Goal: Complete application form: Complete application form

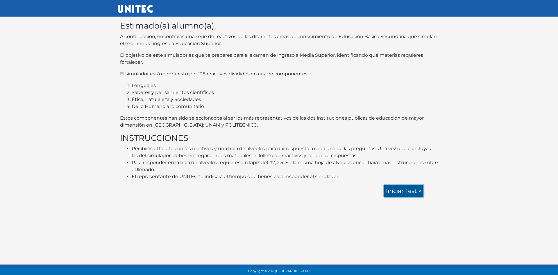
click at [394, 185] on link "Iniciar test >" at bounding box center [403, 191] width 39 height 12
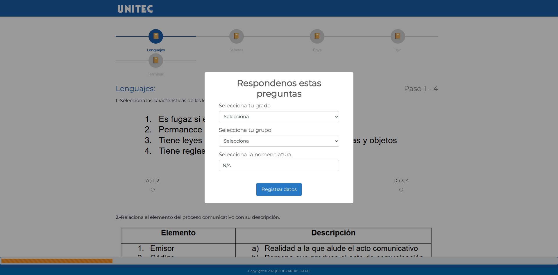
click at [335, 115] on select "Selecciona 1er grado 2do grado 3er grado 4to grado 5to grado 6to grado" at bounding box center [279, 116] width 120 height 11
select select "3"
click at [219, 111] on select "Selecciona 1er grado 2do grado 3er grado 4to grado 5to grado 6to grado" at bounding box center [279, 116] width 120 height 11
click at [337, 141] on select "Selecciona A B C D E F G H I J K L M N O P Q R S T U V W X Y Z" at bounding box center [279, 140] width 120 height 11
select select "b"
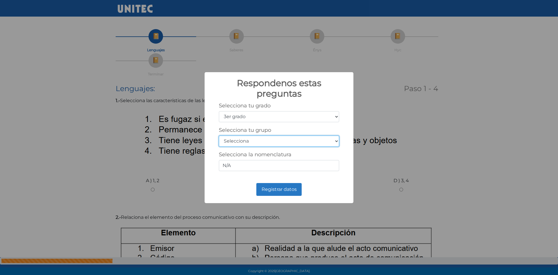
click at [219, 135] on select "Selecciona A B C D E F G H I J K L M N O P Q R S T U V W X Y Z" at bounding box center [279, 140] width 120 height 11
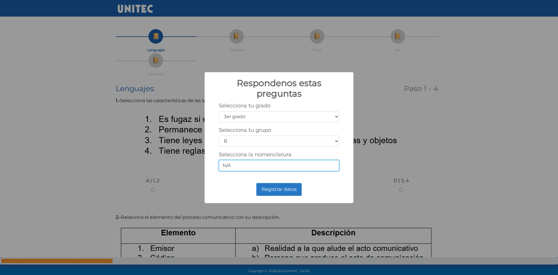
click at [314, 170] on input "N/A" at bounding box center [279, 165] width 120 height 11
type input "N"
type input "3 b"
drag, startPoint x: 279, startPoint y: 186, endPoint x: 280, endPoint y: 181, distance: 5.1
click at [281, 185] on button "Registrar datos" at bounding box center [278, 189] width 45 height 13
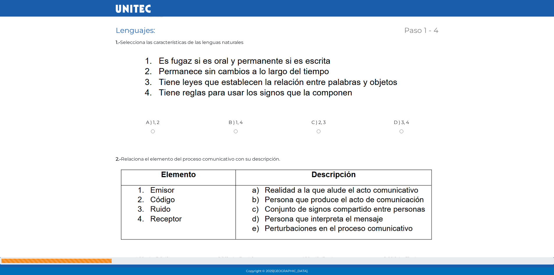
scroll to position [87, 0]
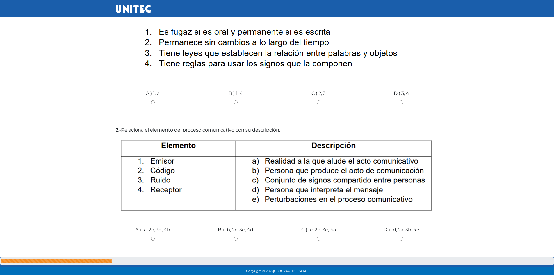
click at [235, 238] on input "B ) 1b, 2c, 3e, 4d" at bounding box center [235, 239] width 74 height 4
radio input "true"
click at [318, 239] on input "C ) 1c, 2b, 3e, 4a" at bounding box center [318, 239] width 74 height 4
radio input "true"
click at [236, 239] on input "B ) 1b, 2c, 3e, 4d" at bounding box center [235, 239] width 74 height 4
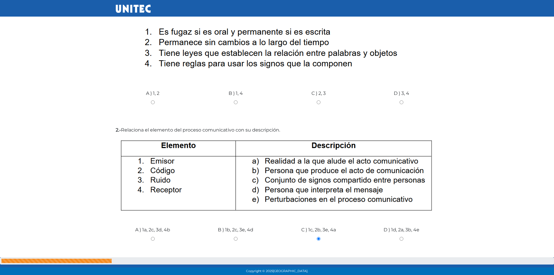
radio input "true"
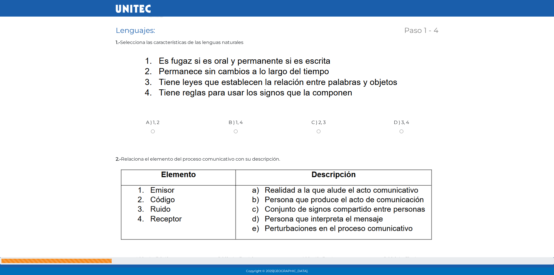
scroll to position [29, 0]
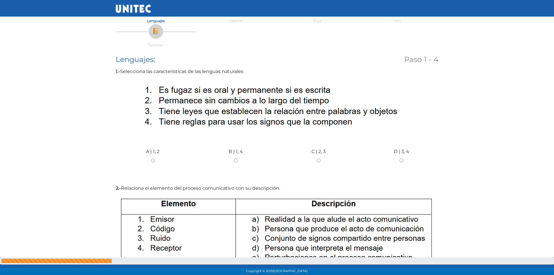
click at [234, 159] on input "B ) 1, 4" at bounding box center [235, 160] width 74 height 4
radio input "true"
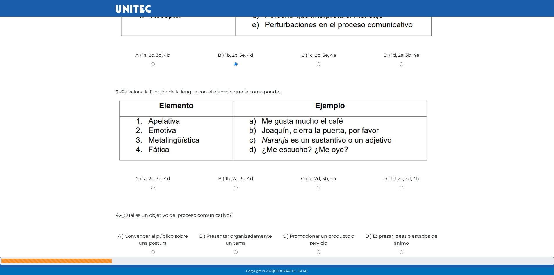
scroll to position [291, 0]
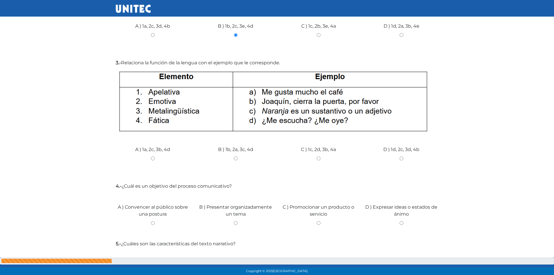
click at [236, 159] on input "B ) 1b, 2a, 3c, 4d" at bounding box center [235, 158] width 74 height 4
radio input "true"
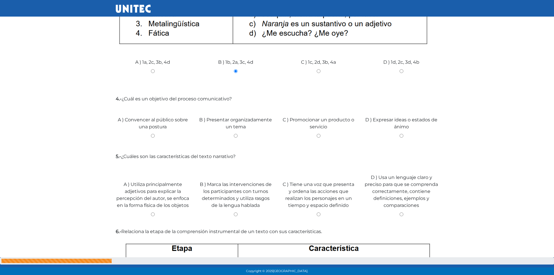
scroll to position [349, 0]
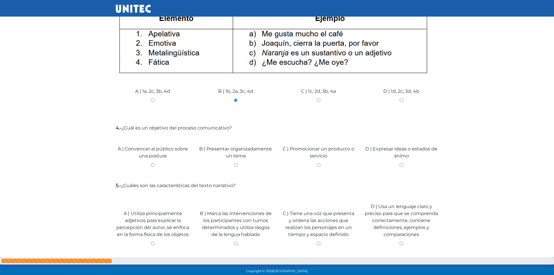
click at [236, 166] on input "B ) Presentar organizadamente un tema" at bounding box center [235, 165] width 74 height 4
radio input "true"
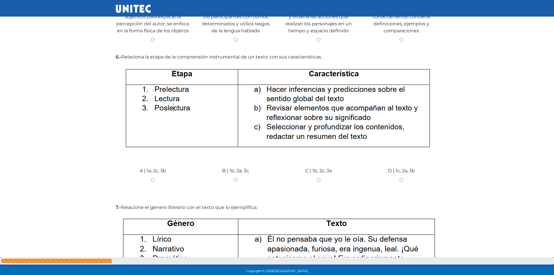
scroll to position [523, 0]
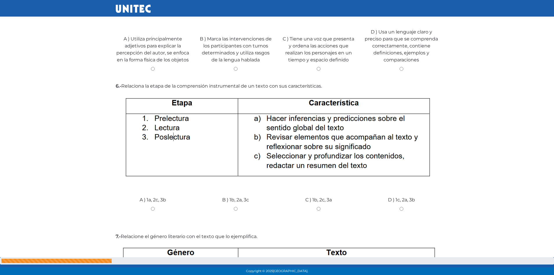
click at [399, 67] on input "D ) Usa un lenguaje claro y preciso para que se comprenda correctamente, contie…" at bounding box center [401, 69] width 74 height 4
radio input "true"
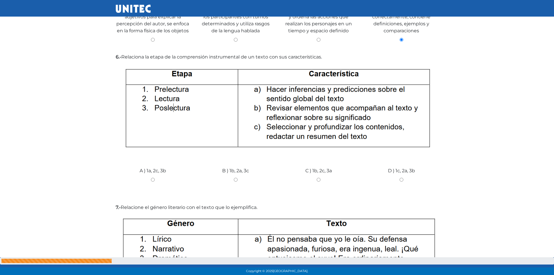
click at [235, 179] on input "B ) 1b, 2a, 3c" at bounding box center [235, 180] width 74 height 4
radio input "true"
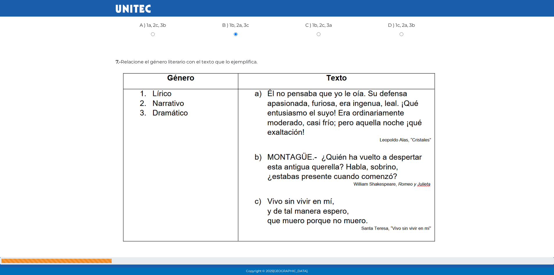
scroll to position [727, 0]
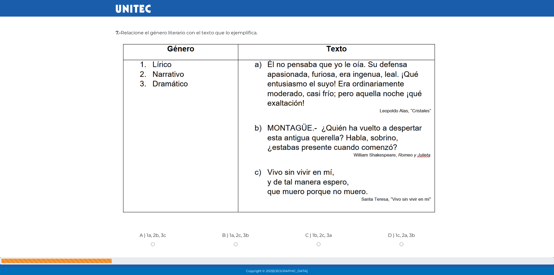
drag, startPoint x: 320, startPoint y: 244, endPoint x: 325, endPoint y: 239, distance: 7.2
click at [321, 243] on input "C ) 1b, 2c, 3a" at bounding box center [318, 244] width 74 height 4
radio input "true"
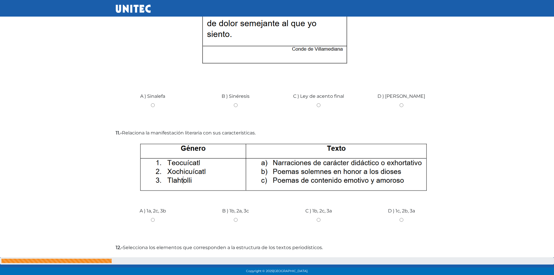
scroll to position [1242, 0]
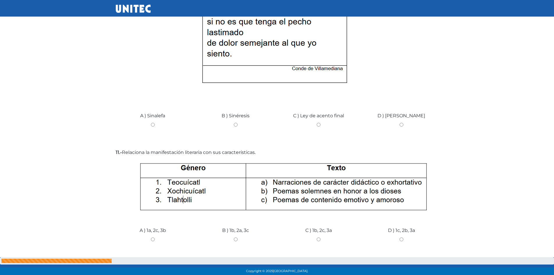
click at [553, 5] on nav at bounding box center [277, 8] width 554 height 17
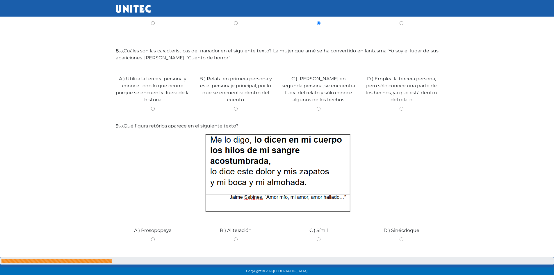
scroll to position [959, 0]
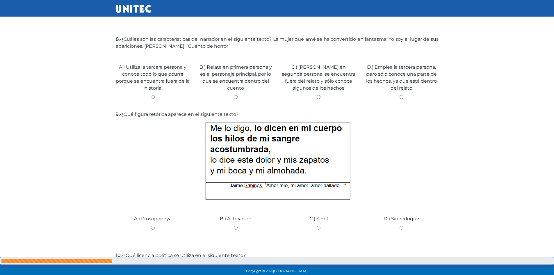
click at [236, 97] on input "B ) Relata en primera persona y es el personaje principal, por lo que se encuen…" at bounding box center [235, 97] width 74 height 4
radio input "true"
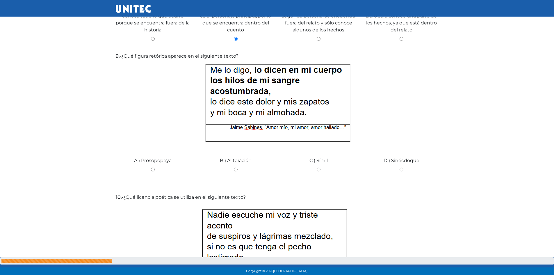
scroll to position [1046, 0]
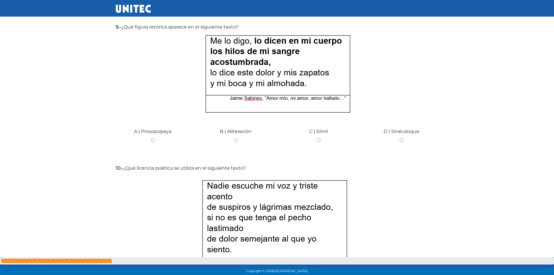
click at [403, 141] on input "D ) Sinécdoque" at bounding box center [401, 140] width 74 height 4
radio input "true"
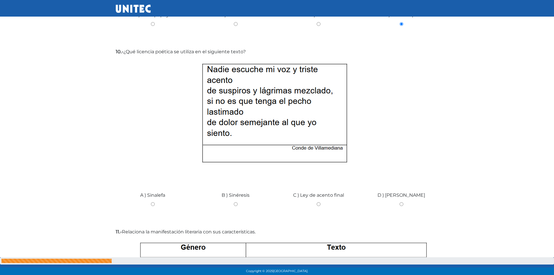
scroll to position [1192, 0]
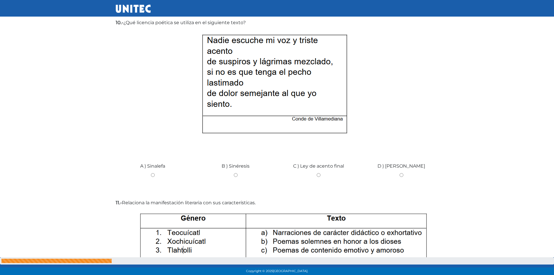
click at [401, 174] on input "D ) Hiato" at bounding box center [401, 175] width 74 height 4
radio input "true"
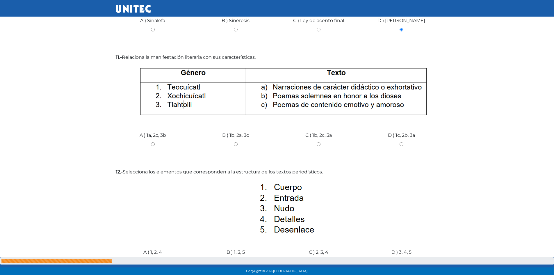
scroll to position [1366, 0]
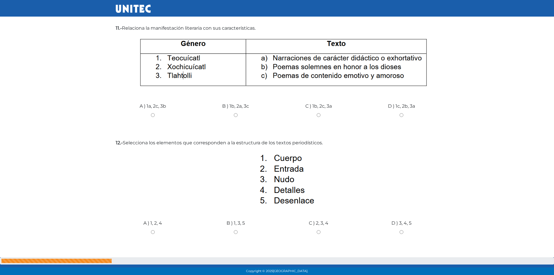
click at [151, 233] on input "A ) 1, 2, 4" at bounding box center [153, 232] width 74 height 4
radio input "true"
click at [152, 115] on input "A ) 1a, 2c, 3b" at bounding box center [153, 115] width 74 height 4
radio input "true"
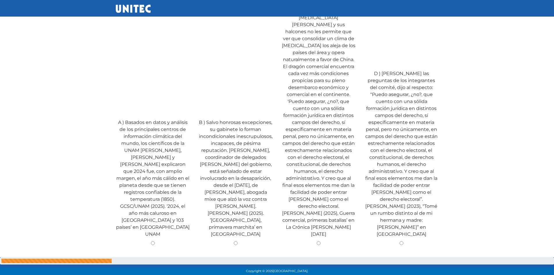
scroll to position [1627, 0]
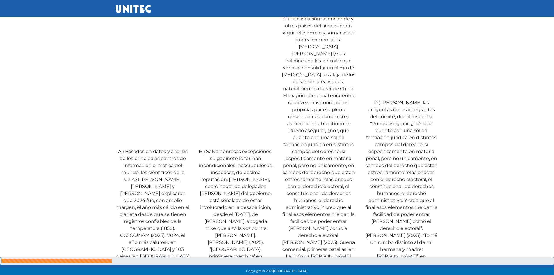
drag, startPoint x: 235, startPoint y: 244, endPoint x: 214, endPoint y: 239, distance: 22.6
click at [228, 270] on input "B ) Salvo honrosas excepciones, su gabinete lo forman incondicionales inescrupu…" at bounding box center [235, 272] width 74 height 4
radio input "true"
click at [151, 270] on input "A ) Basados en datos y análisis de los principales centros de información climá…" at bounding box center [153, 272] width 74 height 4
radio input "true"
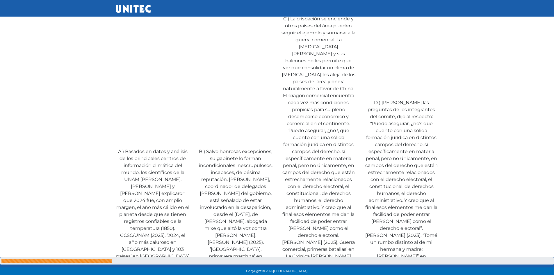
drag, startPoint x: 235, startPoint y: 244, endPoint x: 233, endPoint y: 249, distance: 5.5
click at [235, 270] on input "B ) Salvo honrosas excepciones, su gabinete lo forman incondicionales inescrupu…" at bounding box center [235, 272] width 74 height 4
radio input "true"
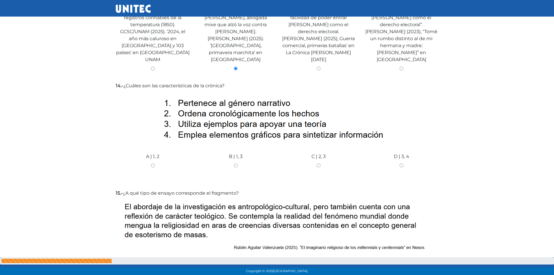
scroll to position [1860, 0]
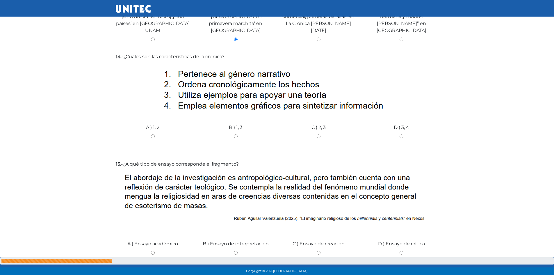
click at [154, 134] on input "A ) 1, 2" at bounding box center [153, 136] width 74 height 4
radio input "true"
click at [154, 134] on input "A ) 1, 2" at bounding box center [153, 136] width 74 height 4
click at [153, 134] on input "A ) 1, 2" at bounding box center [153, 136] width 74 height 4
click at [236, 134] on input "B ) 1, 3" at bounding box center [235, 136] width 74 height 4
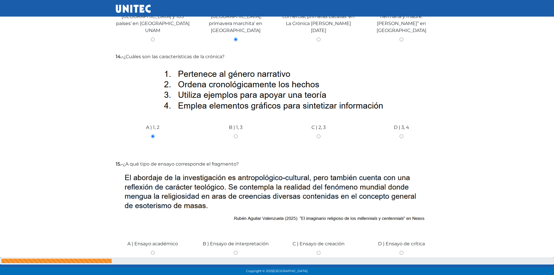
radio input "true"
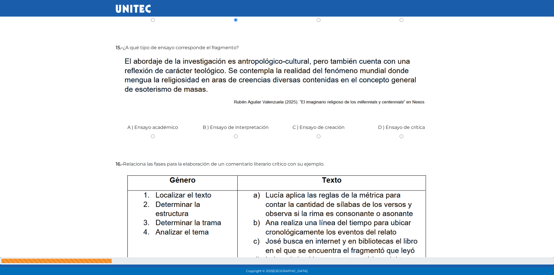
scroll to position [1947, 0]
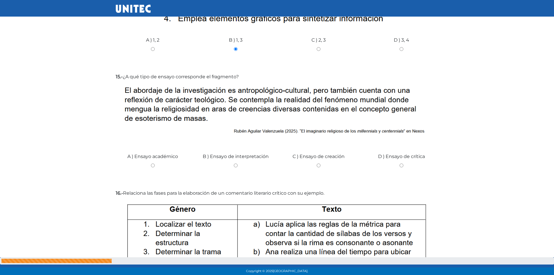
click at [153, 163] on input "A ) Ensayo académico" at bounding box center [153, 165] width 74 height 4
radio input "true"
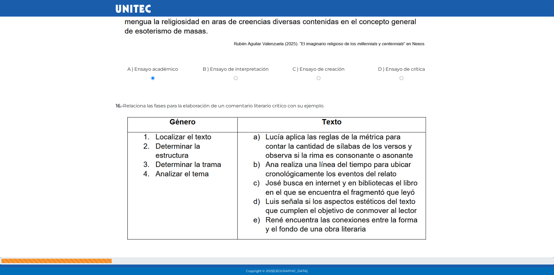
scroll to position [2063, 0]
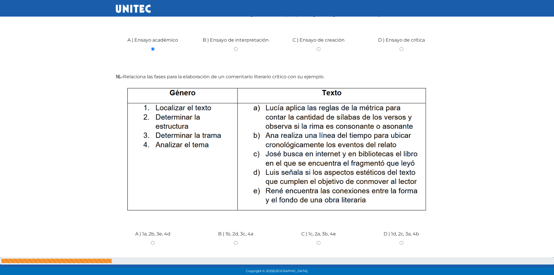
click at [400, 241] on input "D ) 1d, 2c, 3a, 4b" at bounding box center [401, 243] width 74 height 4
radio input "true"
click at [316, 241] on input "C ) 1c, 2a, 3b, 4e" at bounding box center [318, 243] width 74 height 4
radio input "true"
click at [401, 241] on input "D ) 1d, 2c, 3a, 4b" at bounding box center [401, 243] width 74 height 4
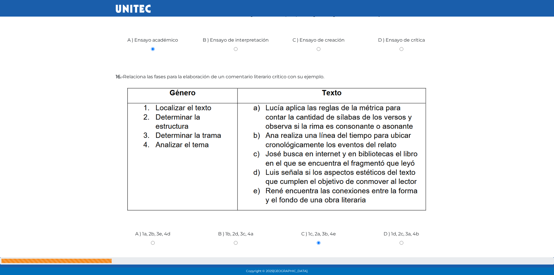
radio input "true"
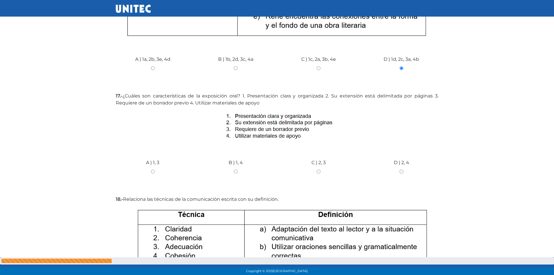
scroll to position [2267, 0]
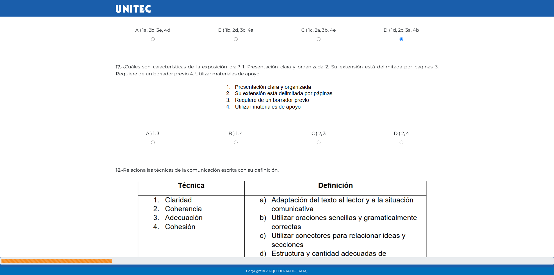
click at [235, 140] on input "B ) 1, 4" at bounding box center [235, 142] width 74 height 4
radio input "true"
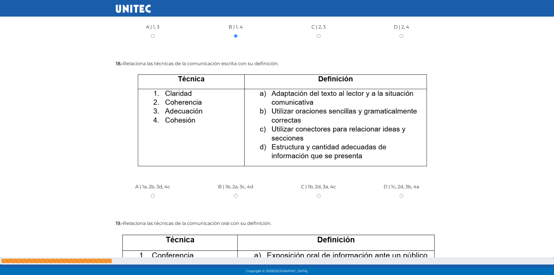
scroll to position [2385, 0]
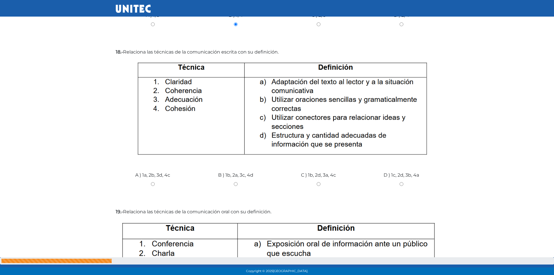
click at [318, 160] on div "C ) 1b, 2d, 3a, 4c" at bounding box center [318, 182] width 83 height 44
click at [318, 182] on input "C ) 1b, 2d, 3a, 4c" at bounding box center [318, 184] width 74 height 4
radio input "true"
drag, startPoint x: 236, startPoint y: 157, endPoint x: 244, endPoint y: 153, distance: 9.0
click at [239, 182] on input "B ) 1b, 2a, 3c, 4d" at bounding box center [235, 184] width 74 height 4
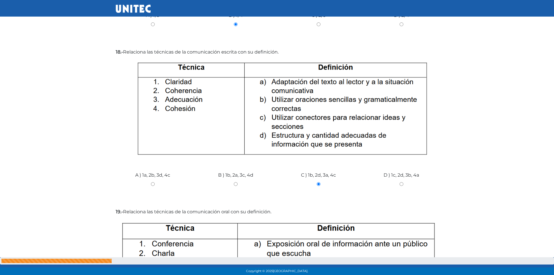
radio input "true"
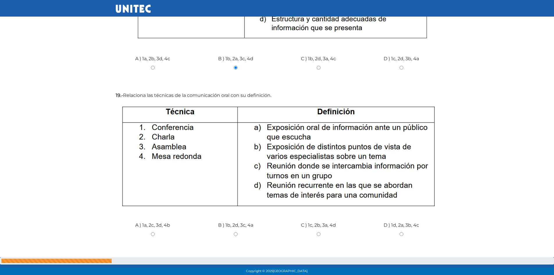
scroll to position [2530, 0]
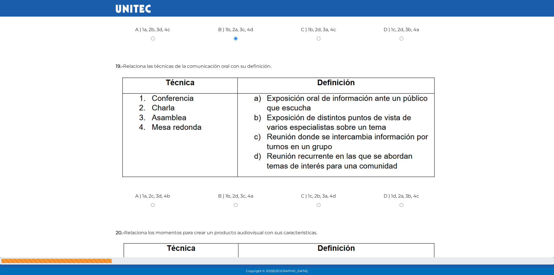
click at [400, 203] on input "D ) 1d, 2a, 3b, 4c" at bounding box center [401, 205] width 74 height 4
radio input "true"
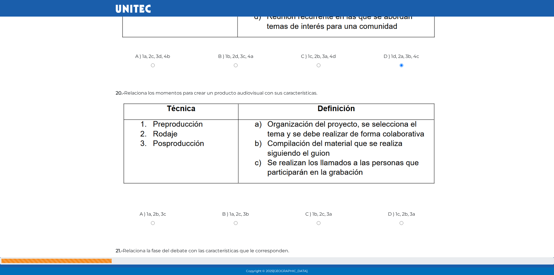
scroll to position [2658, 0]
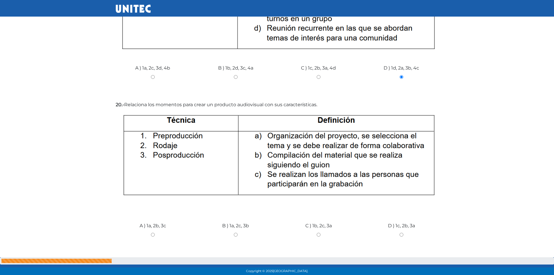
click at [235, 232] on input "B ) 1a, 2c, 3b" at bounding box center [235, 234] width 74 height 4
radio input "true"
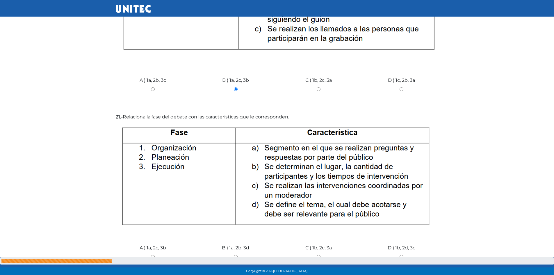
scroll to position [2861, 0]
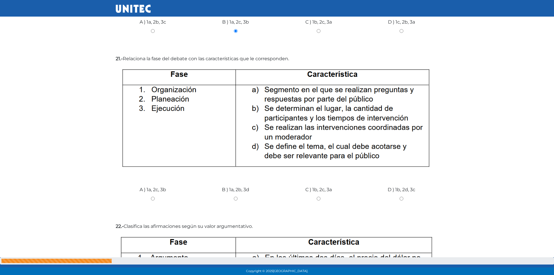
click at [400, 196] on input "D ) 1b, 2d, 3c" at bounding box center [401, 198] width 74 height 4
radio input "true"
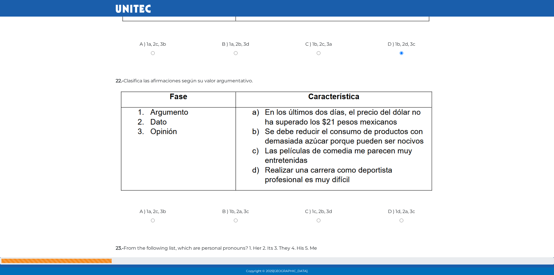
scroll to position [3036, 0]
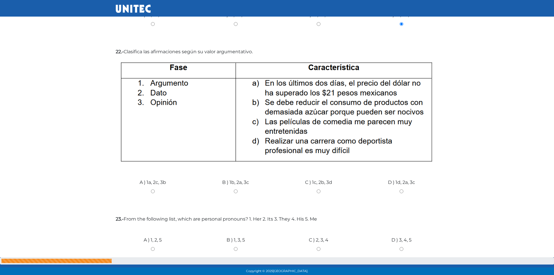
click at [235, 189] on input "B ) 1b, 2a, 3c" at bounding box center [235, 191] width 74 height 4
radio input "true"
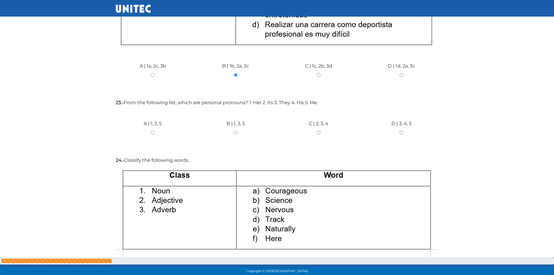
scroll to position [3181, 0]
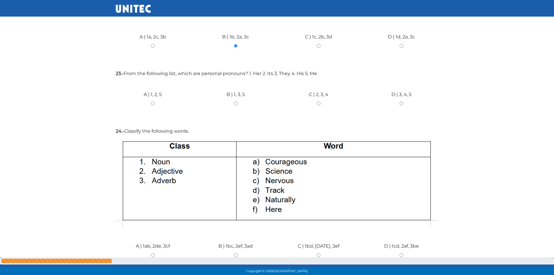
click at [232, 79] on div "B ) 1, 3, 5" at bounding box center [235, 101] width 83 height 44
click at [237, 101] on input "B ) 1, 3, 5" at bounding box center [235, 103] width 74 height 4
radio input "true"
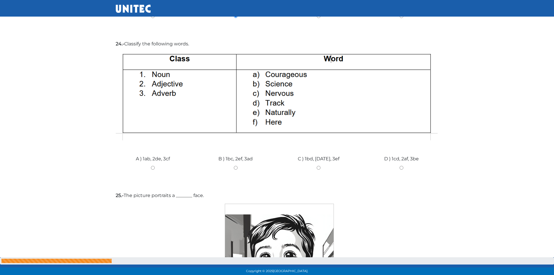
scroll to position [3239, 0]
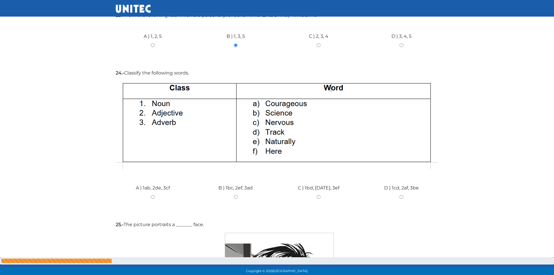
click at [319, 195] on input "C ) 1bd, 2ac, 3ef" at bounding box center [318, 197] width 74 height 4
radio input "true"
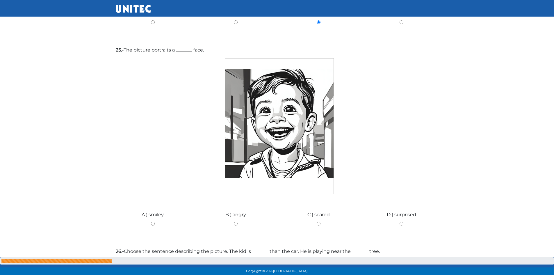
scroll to position [3384, 0]
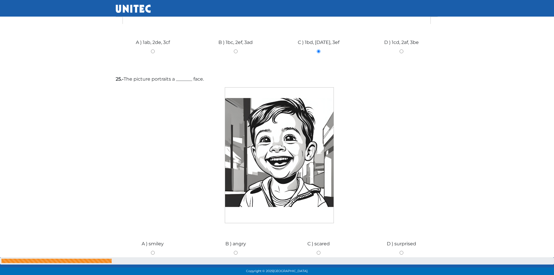
click at [151, 251] on input "A ) smiley" at bounding box center [153, 253] width 74 height 4
radio input "true"
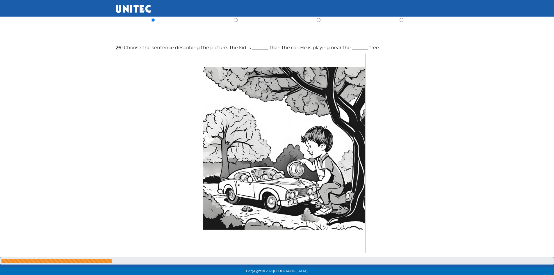
scroll to position [3646, 0]
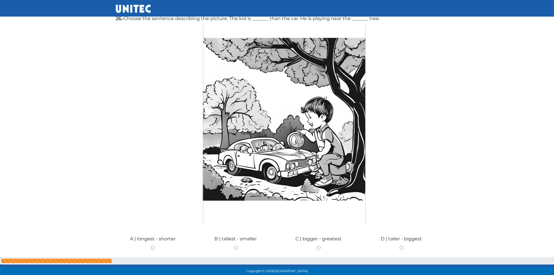
click at [237, 246] on input "B ) tallest - smaller" at bounding box center [235, 248] width 74 height 4
radio input "true"
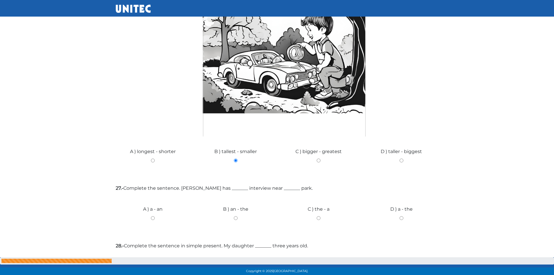
scroll to position [3762, 0]
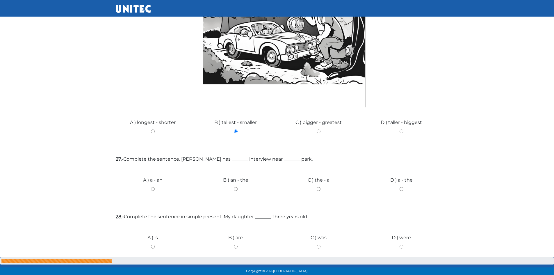
click at [235, 187] on input "B ) an - the" at bounding box center [235, 189] width 74 height 4
radio input "true"
click at [154, 244] on input "A ) is" at bounding box center [153, 246] width 74 height 4
radio input "true"
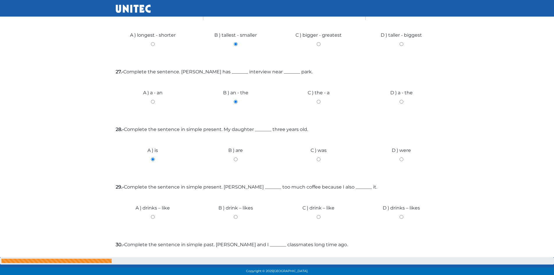
scroll to position [3878, 0]
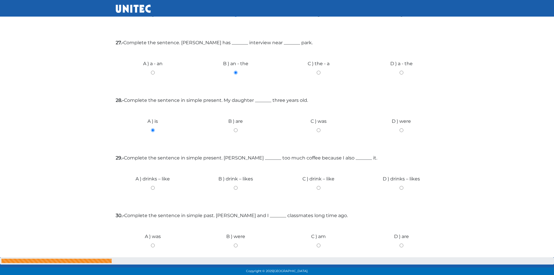
click at [401, 243] on input "D ) are" at bounding box center [401, 245] width 74 height 4
radio input "true"
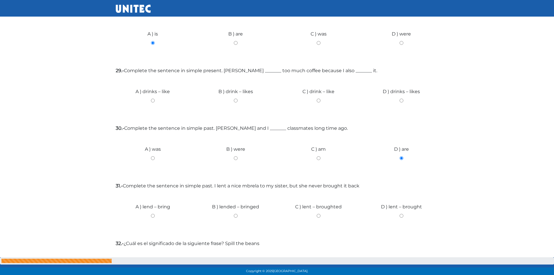
scroll to position [3995, 0]
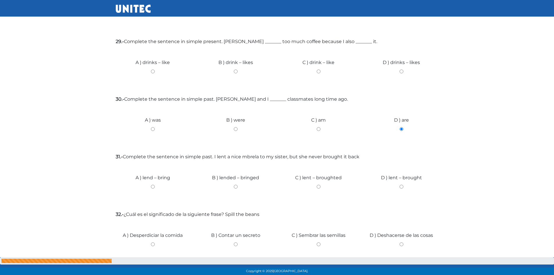
click at [235, 185] on input "B ) lended – bringed" at bounding box center [235, 187] width 74 height 4
radio input "true"
click at [318, 242] on input "C ) Sembrar las semillas" at bounding box center [318, 244] width 74 height 4
radio input "true"
click at [416, 271] on input "Siguiente" at bounding box center [423, 277] width 29 height 13
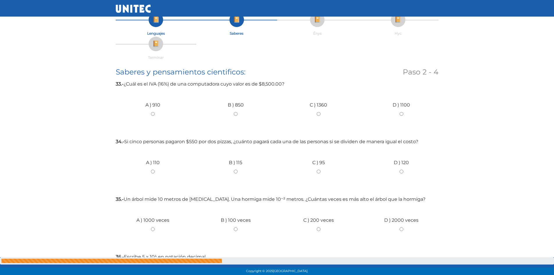
scroll to position [0, 0]
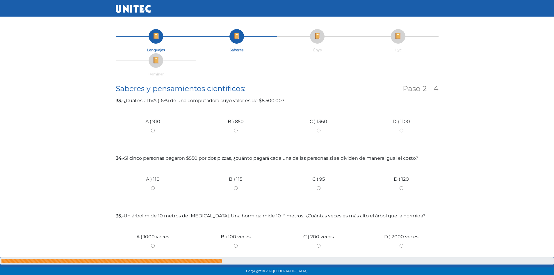
click at [235, 130] on input "B ) 850" at bounding box center [235, 130] width 74 height 4
radio input "true"
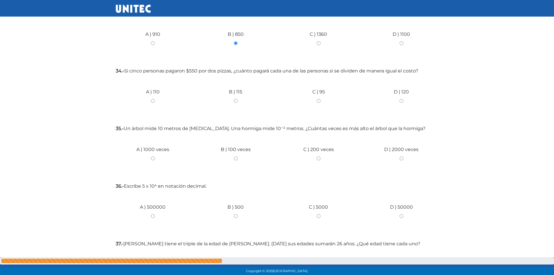
scroll to position [116, 0]
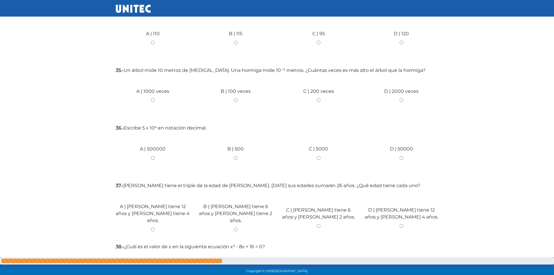
click at [153, 42] on input "A ) 110" at bounding box center [153, 43] width 74 height 4
radio input "true"
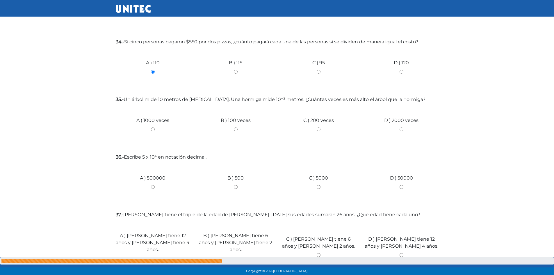
click at [152, 186] on input "A ) 500000" at bounding box center [153, 187] width 74 height 4
radio input "true"
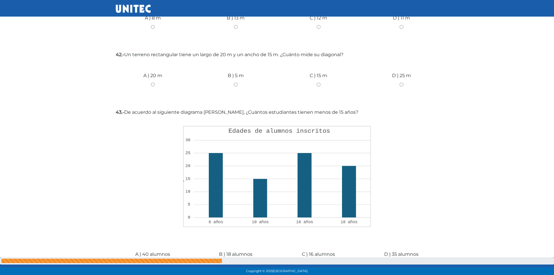
scroll to position [610, 0]
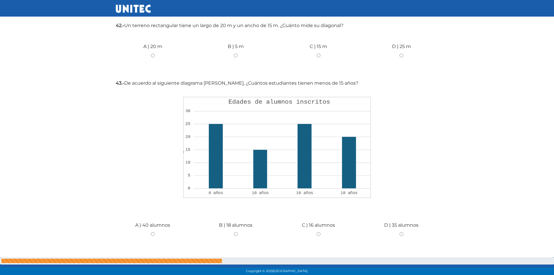
click at [152, 232] on input "A ) 40 alumnos" at bounding box center [153, 234] width 74 height 4
radio input "true"
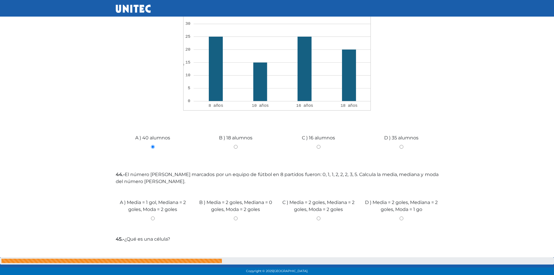
scroll to position [727, 0]
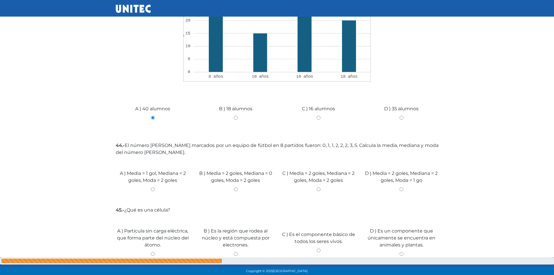
click at [317, 248] on input "C ) Es el componente básico de todos los seres vivos." at bounding box center [318, 250] width 74 height 4
radio input "true"
click at [153, 187] on input "A ) Media = 1 gol, Mediana = 2 goles, Moda = 2 goles" at bounding box center [153, 189] width 74 height 4
radio input "true"
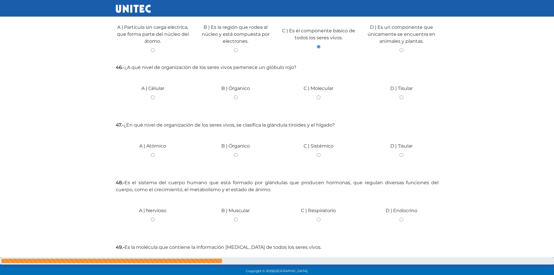
scroll to position [959, 0]
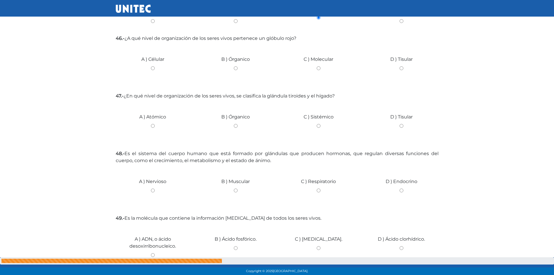
click at [152, 253] on input "A ) ADN, o ácido desoxirribonucleico." at bounding box center [153, 255] width 74 height 4
radio input "true"
click at [401, 188] on input "D ) Endocrino" at bounding box center [401, 190] width 74 height 4
radio input "true"
click at [319, 66] on input "C ) Molecular" at bounding box center [318, 68] width 74 height 4
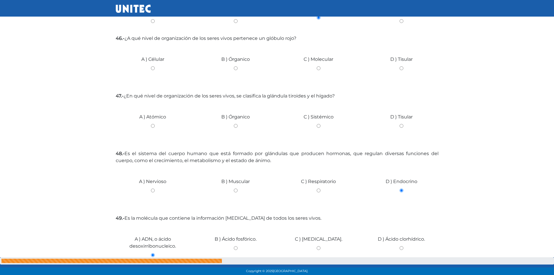
radio input "true"
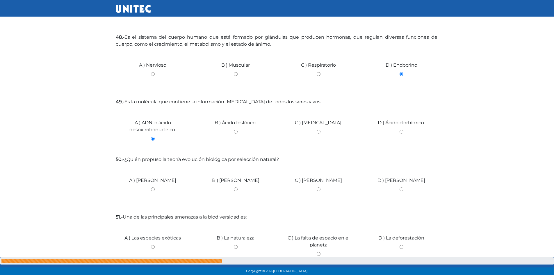
scroll to position [1104, 0]
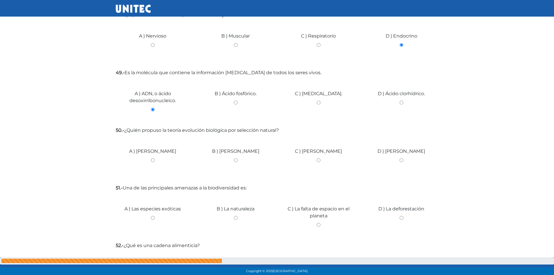
click at [400, 216] on input "D ) La deforestación" at bounding box center [401, 218] width 74 height 4
radio input "true"
click at [319, 158] on input "C ) Charles Darwin" at bounding box center [318, 160] width 74 height 4
radio input "true"
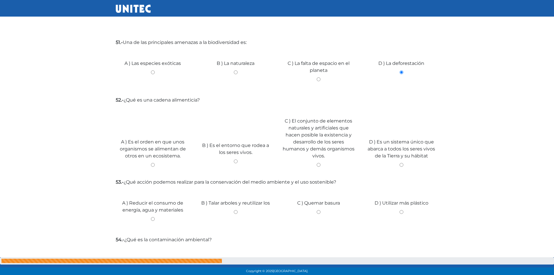
scroll to position [1279, 0]
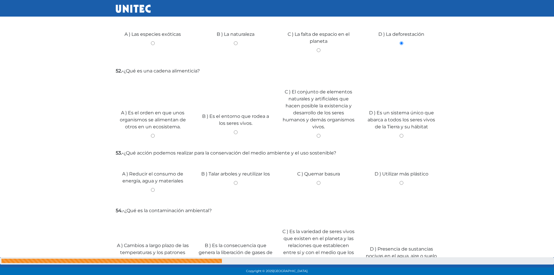
click at [154, 134] on input "A ) Es el orden en que unos organismos se alimentan de otros en un ecosistema." at bounding box center [153, 136] width 74 height 4
radio input "true"
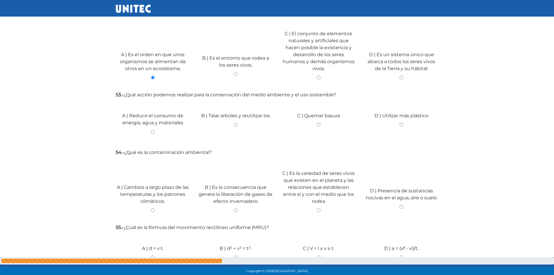
scroll to position [1366, 0]
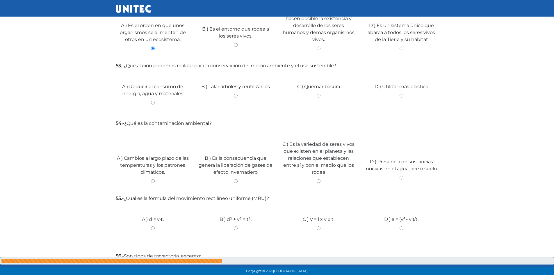
click at [154, 101] on input "A ) Reducir el consumo de energía, agua y materiales" at bounding box center [153, 103] width 74 height 4
radio input "true"
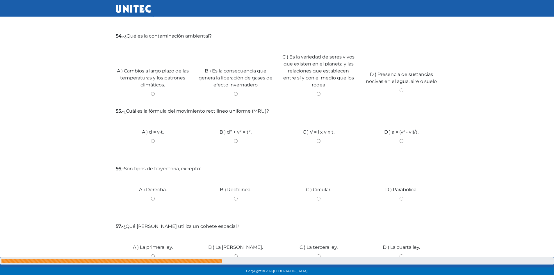
scroll to position [1482, 0]
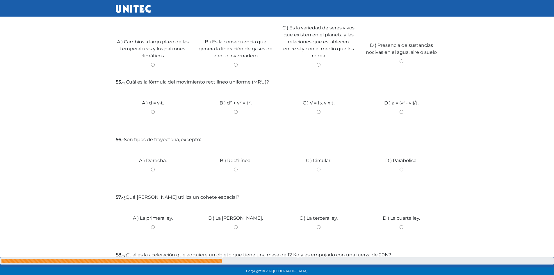
click at [402, 59] on input "D ) Presencia de sustancias nocivas en el agua, aire o suelo" at bounding box center [401, 61] width 74 height 4
radio input "true"
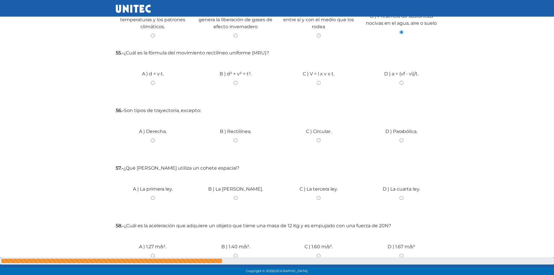
click at [235, 81] on input "B ) d² + v² = t²." at bounding box center [235, 83] width 74 height 4
radio input "true"
click at [402, 138] on input "D ) Parabólica." at bounding box center [401, 140] width 74 height 4
radio input "true"
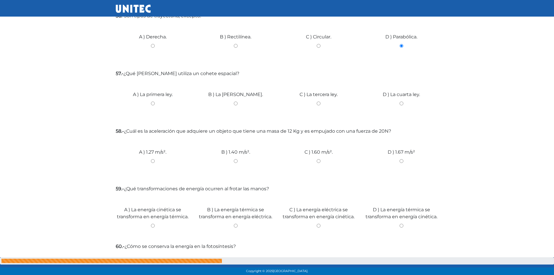
scroll to position [1617, 0]
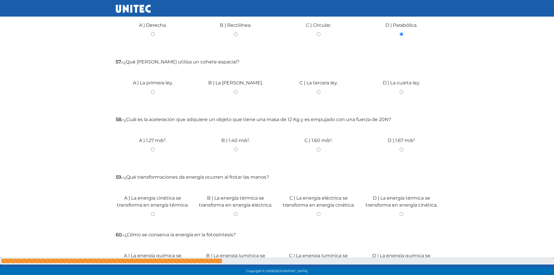
click at [235, 208] on div "B ) La energía térmica se transforma en energía eléctrica." at bounding box center [235, 205] width 83 height 44
click at [237, 207] on div "B ) La energía térmica se transforma en energía eléctrica." at bounding box center [235, 205] width 83 height 44
click at [235, 212] on input "B ) La energía térmica se transforma en energía eléctrica." at bounding box center [235, 214] width 74 height 4
radio input "true"
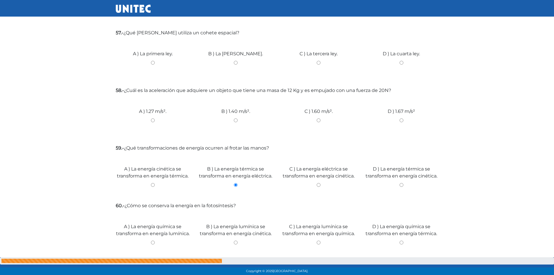
scroll to position [1675, 0]
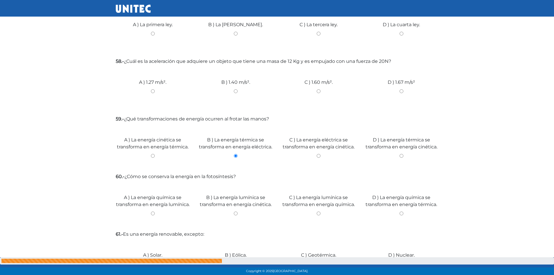
click at [236, 213] on input "B ) La energía lumínica se transforma en energía cinética." at bounding box center [235, 213] width 74 height 4
radio input "true"
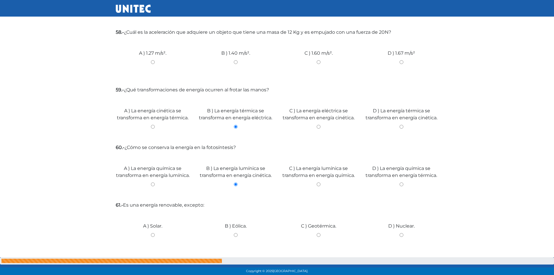
scroll to position [1733, 0]
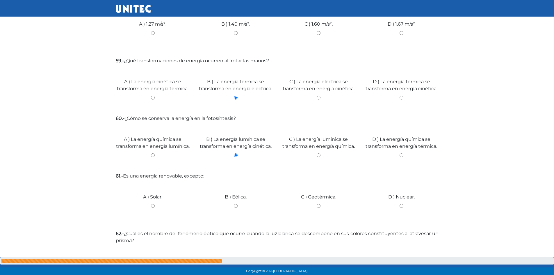
click at [153, 205] on input "A ) Solar." at bounding box center [153, 206] width 74 height 4
radio input "true"
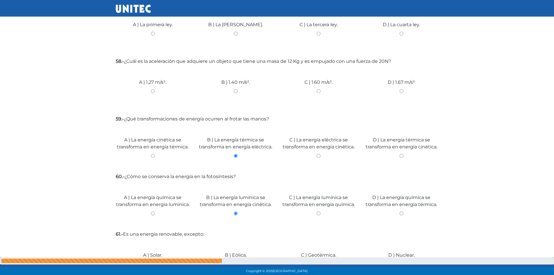
scroll to position [1646, 0]
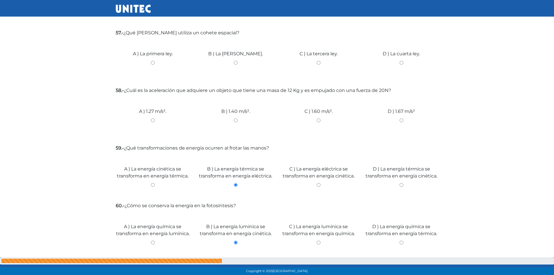
click at [235, 61] on input "B ) La segunda ley." at bounding box center [235, 63] width 74 height 4
radio input "true"
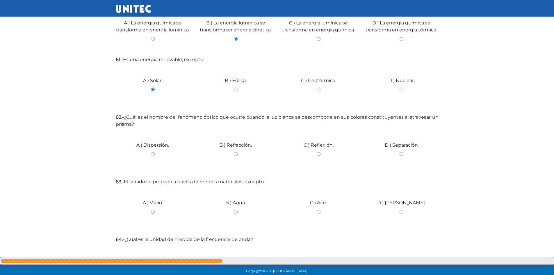
scroll to position [1879, 0]
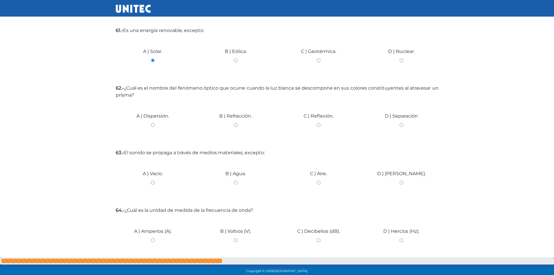
click at [235, 61] on input "B ) Eólica." at bounding box center [235, 60] width 74 height 4
radio input "true"
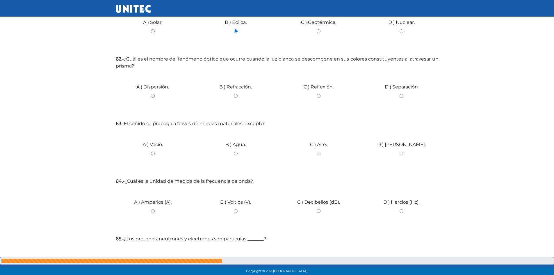
click at [398, 30] on input "D ) Nuclear." at bounding box center [401, 31] width 74 height 4
radio input "true"
click at [153, 30] on input "A ) Solar." at bounding box center [153, 31] width 74 height 4
radio input "true"
click at [401, 212] on input "D ) Hercios (Hz)." at bounding box center [401, 211] width 74 height 4
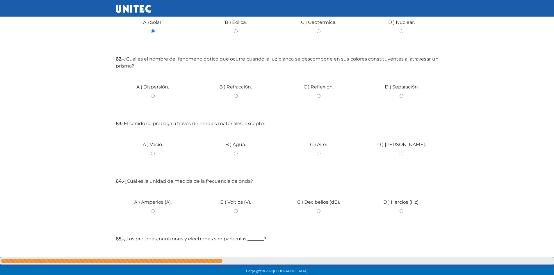
radio input "true"
click at [237, 96] on input "B ) Refracción." at bounding box center [235, 96] width 74 height 4
radio input "true"
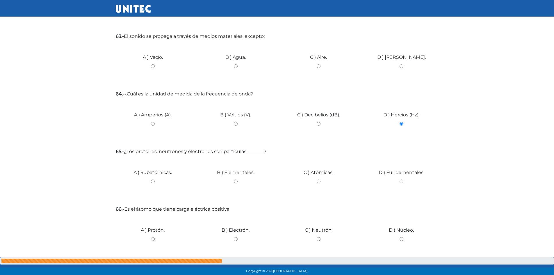
scroll to position [2024, 0]
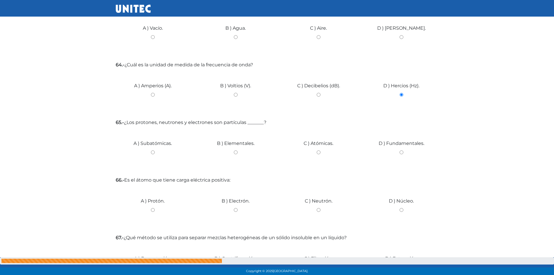
click at [319, 35] on input "C ) Aire." at bounding box center [318, 37] width 74 height 4
radio input "true"
click at [153, 209] on input "A ) Protón." at bounding box center [153, 210] width 74 height 4
radio input "true"
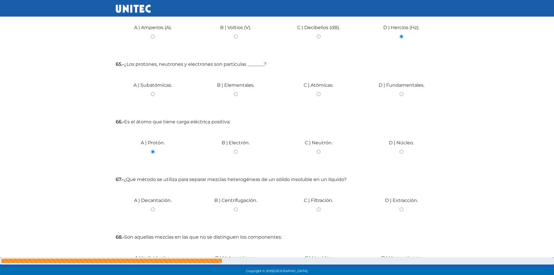
scroll to position [2053, 0]
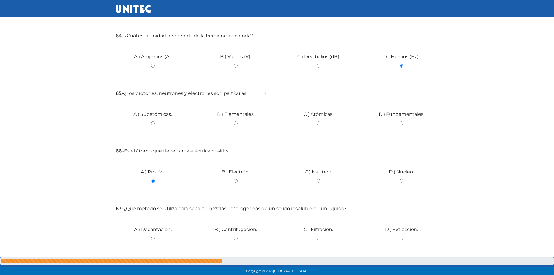
click at [317, 123] on input "C ) Atómicas." at bounding box center [318, 123] width 74 height 4
radio input "true"
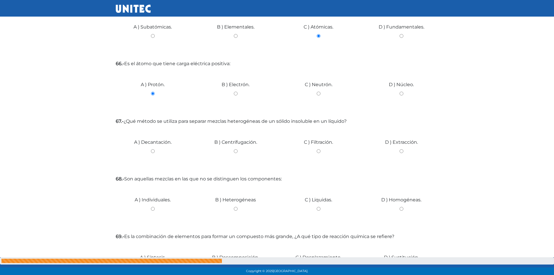
scroll to position [2169, 0]
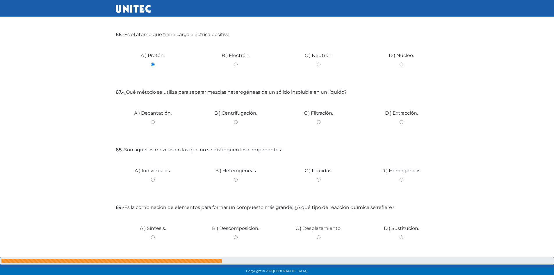
click at [318, 120] on div "C ) Filtración." at bounding box center [318, 120] width 83 height 44
click at [319, 123] on input "C ) Filtración." at bounding box center [318, 122] width 74 height 4
radio input "true"
click at [401, 178] on input "D ) Homogéneas." at bounding box center [401, 180] width 74 height 4
radio input "true"
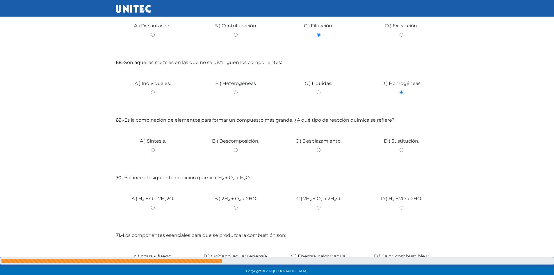
scroll to position [2286, 0]
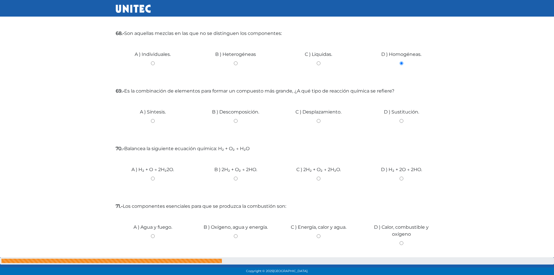
click at [154, 120] on input "A ) Síntesis." at bounding box center [153, 121] width 74 height 4
radio input "true"
click at [154, 120] on input "A ) Síntesis." at bounding box center [153, 121] width 74 height 4
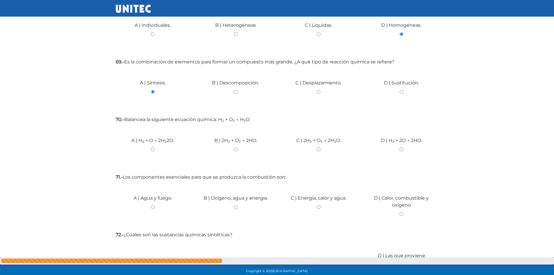
click at [402, 149] on input "D ) H₂ + 2O → 2HO." at bounding box center [401, 149] width 74 height 4
radio input "true"
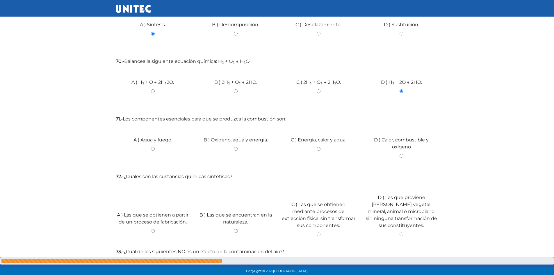
scroll to position [2402, 0]
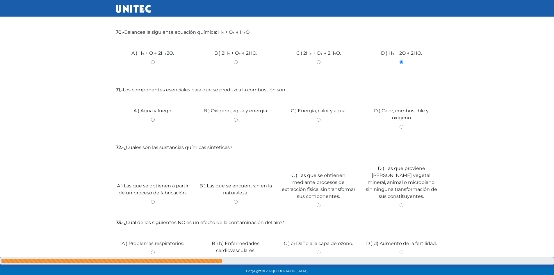
click at [319, 120] on input "C ) Energía, calor y agua." at bounding box center [318, 120] width 74 height 4
radio input "true"
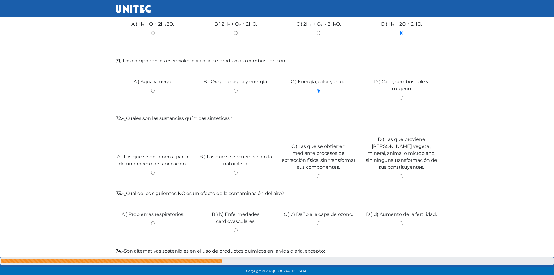
scroll to position [2460, 0]
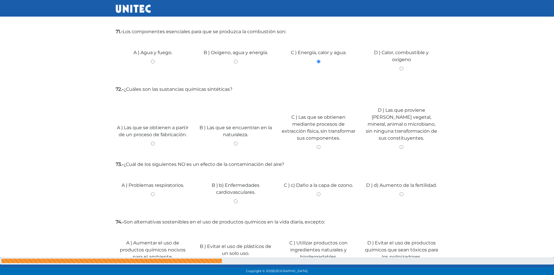
click at [152, 140] on div "A ) Las que se obtienen a partir de un proceso de fabricación." at bounding box center [152, 134] width 83 height 44
click at [152, 144] on input "A ) Las que se obtienen a partir de un proceso de fabricación." at bounding box center [153, 144] width 74 height 4
radio input "true"
click at [235, 201] on input "B ) b) Enfermedades cardiovasculares." at bounding box center [235, 201] width 74 height 4
radio input "true"
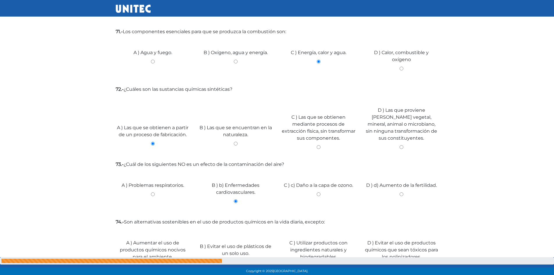
click at [402, 194] on input "D ) d) Aumento de la fertilidad." at bounding box center [401, 194] width 74 height 4
radio input "true"
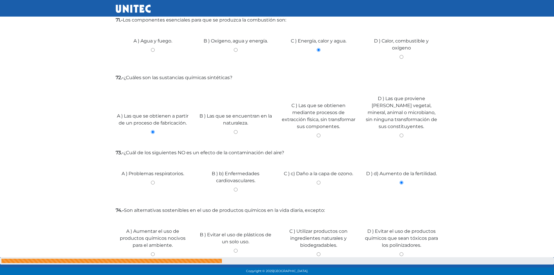
scroll to position [2501, 0]
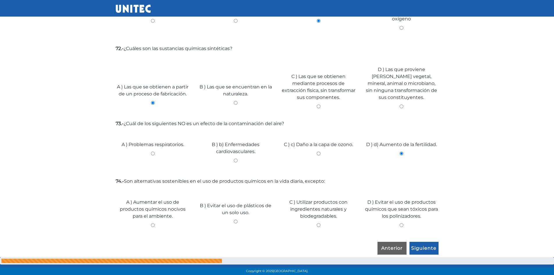
click at [237, 221] on input "B ) Evitar el uso de plásticos de un solo uso." at bounding box center [235, 221] width 74 height 4
radio input "true"
click at [417, 251] on input "Siguiente" at bounding box center [423, 247] width 29 height 13
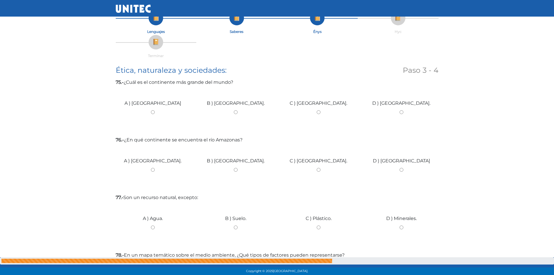
scroll to position [0, 0]
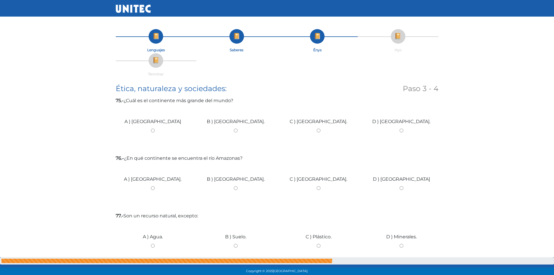
click at [153, 132] on input "A ) Europa" at bounding box center [153, 130] width 74 height 4
radio input "true"
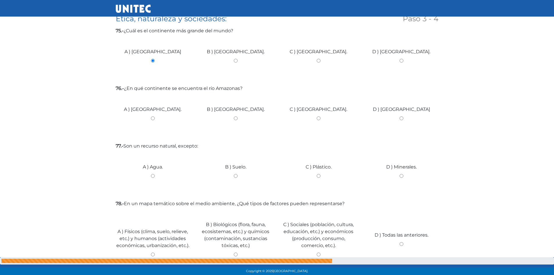
scroll to position [97, 0]
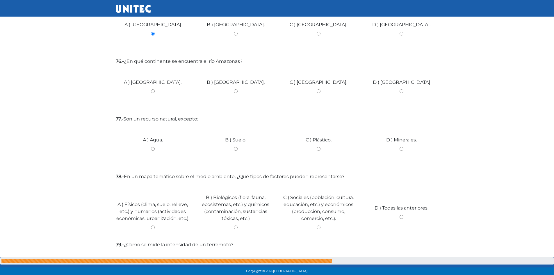
click at [236, 90] on input "B ) África." at bounding box center [235, 91] width 74 height 4
radio input "true"
click at [319, 149] on input "C ) Plástico." at bounding box center [318, 149] width 74 height 4
radio input "true"
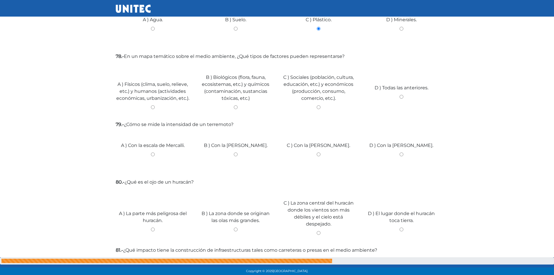
scroll to position [225, 0]
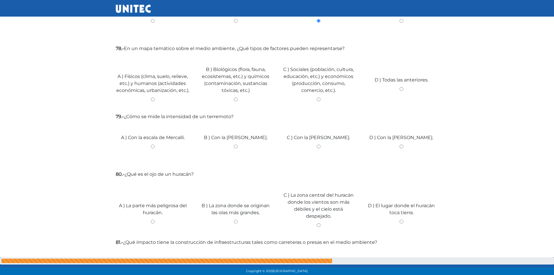
click at [153, 98] on input "A ) Físicos (clima, suelo, relieve, etc.) y humanos (actividades económicas, ur…" at bounding box center [153, 99] width 74 height 4
radio input "true"
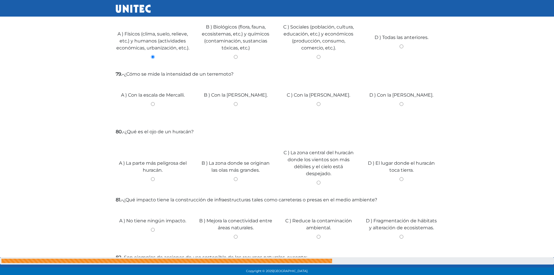
scroll to position [279, 0]
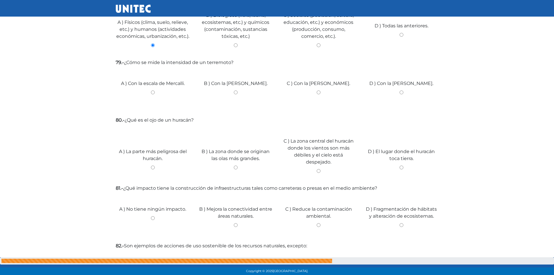
click at [235, 94] on input "B ) Con la escala de Saffir-Simpson." at bounding box center [235, 92] width 74 height 4
radio input "true"
click at [319, 92] on input "C ) Con la escala de Beaufort." at bounding box center [318, 92] width 74 height 4
radio input "true"
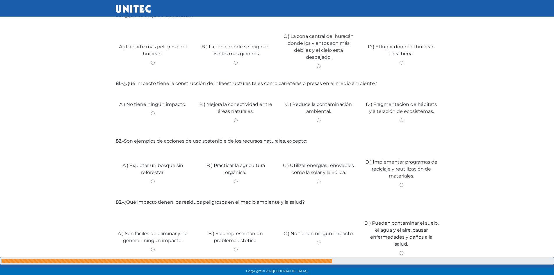
scroll to position [395, 0]
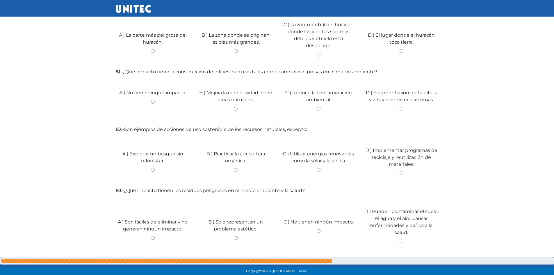
click at [152, 51] on input "A ) La parte más peligrosa del huracán." at bounding box center [153, 51] width 74 height 4
radio input "true"
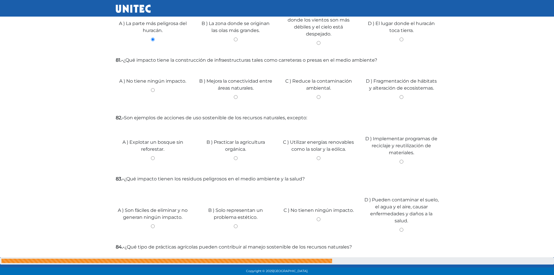
click at [318, 42] on input "C ) La zona central del huracán donde los vientos son más débiles y el cielo es…" at bounding box center [318, 43] width 74 height 4
radio input "true"
click at [154, 39] on input "A ) La parte más peligrosa del huracán." at bounding box center [153, 39] width 74 height 4
radio input "true"
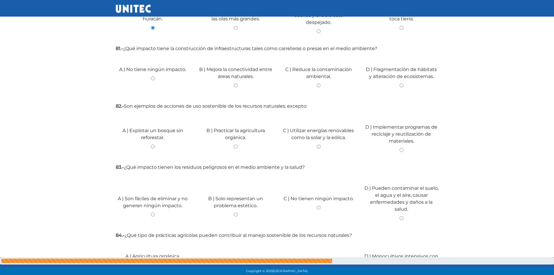
scroll to position [430, 0]
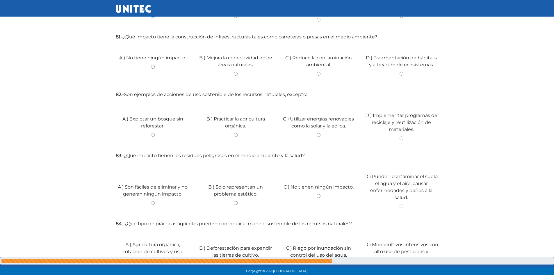
click at [402, 74] on input "D ) Fragmentación de hábitats y alteración de ecosistemas." at bounding box center [401, 74] width 74 height 4
radio input "true"
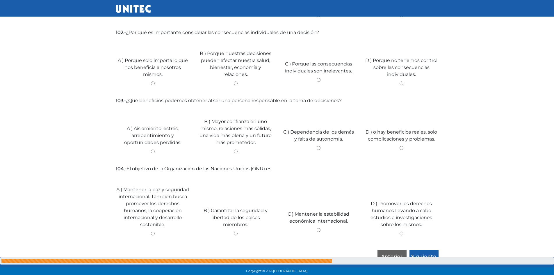
scroll to position [1804, 0]
click at [401, 251] on input "Anterior" at bounding box center [391, 254] width 29 height 13
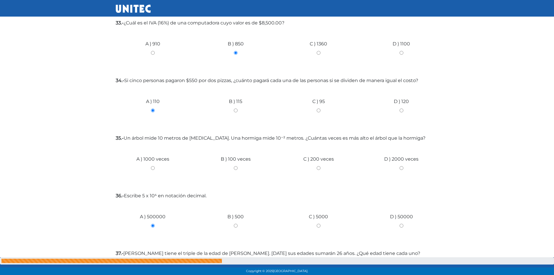
scroll to position [89, 0]
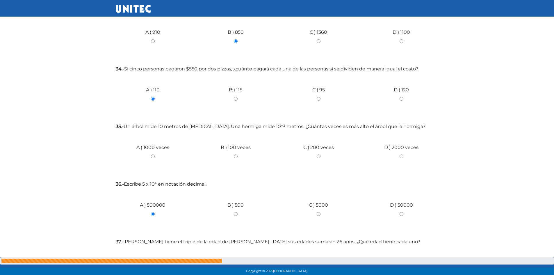
click at [151, 154] on div "A ) 1000 veces" at bounding box center [152, 154] width 83 height 44
drag, startPoint x: 152, startPoint y: 157, endPoint x: 353, endPoint y: 216, distance: 210.1
click at [160, 161] on div "A ) 1000 veces" at bounding box center [152, 154] width 83 height 44
drag, startPoint x: 149, startPoint y: 155, endPoint x: 155, endPoint y: 157, distance: 6.2
click at [155, 157] on input "A ) 1000 veces" at bounding box center [153, 156] width 74 height 4
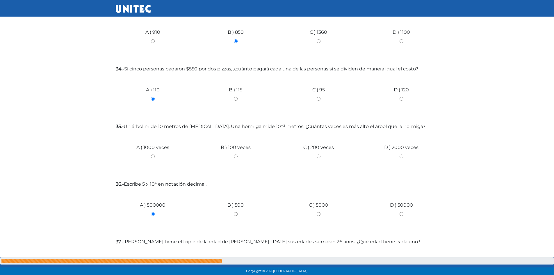
radio input "true"
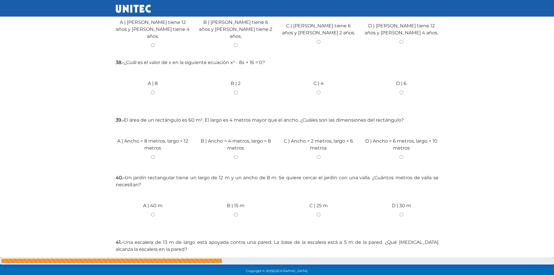
scroll to position [300, 0]
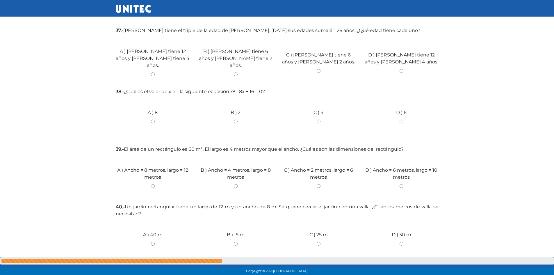
click at [235, 72] on input "B ) Sofía tiene 6 años y Marco tiene 2 años." at bounding box center [235, 74] width 74 height 4
radio input "true"
click at [236, 119] on input "B ) 2" at bounding box center [235, 121] width 74 height 4
radio input "true"
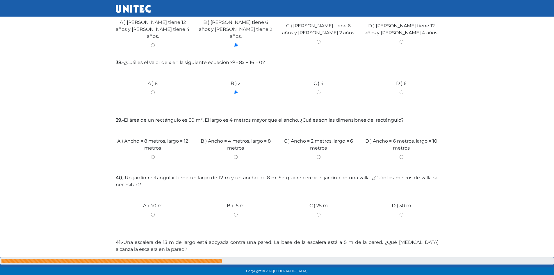
scroll to position [358, 0]
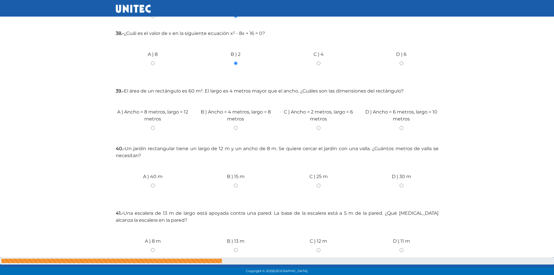
click at [235, 126] on input "B ) Ancho = 4 metros, largo = 8 metros" at bounding box center [235, 128] width 74 height 4
radio input "true"
click at [318, 183] on input "C ) 25 m" at bounding box center [318, 185] width 74 height 4
radio input "true"
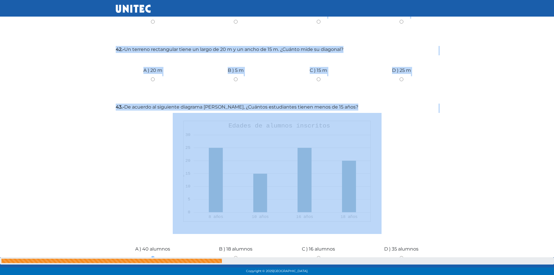
drag, startPoint x: 319, startPoint y: 241, endPoint x: 319, endPoint y: 245, distance: 4.1
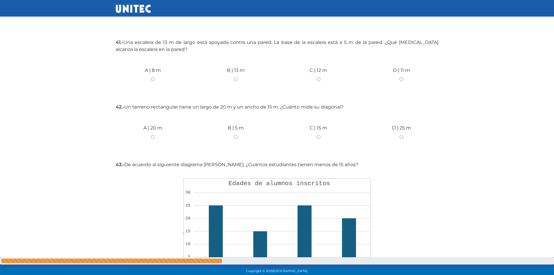
scroll to position [500, 0]
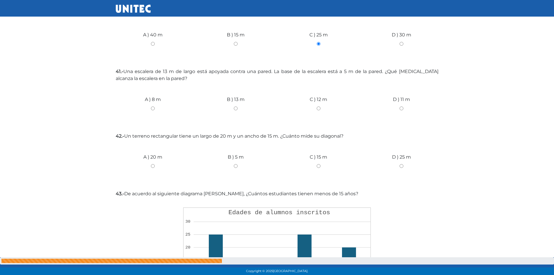
click at [318, 106] on input "C ) 12 m" at bounding box center [318, 108] width 74 height 4
radio input "true"
click at [234, 164] on input "B ) 5 m" at bounding box center [235, 166] width 74 height 4
radio input "true"
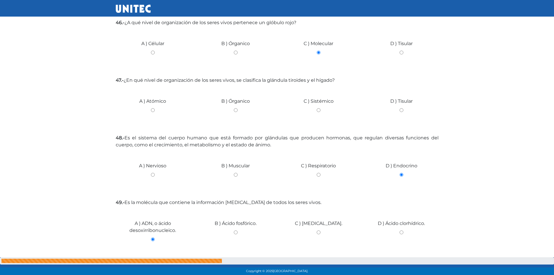
scroll to position [951, 0]
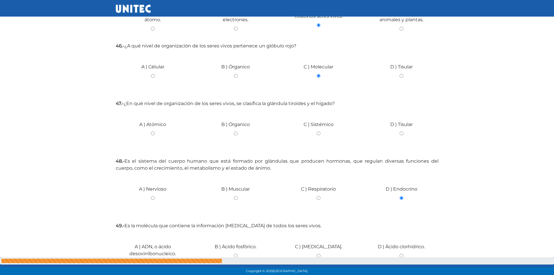
click at [236, 131] on input "B ) Órganico" at bounding box center [235, 133] width 74 height 4
radio input "true"
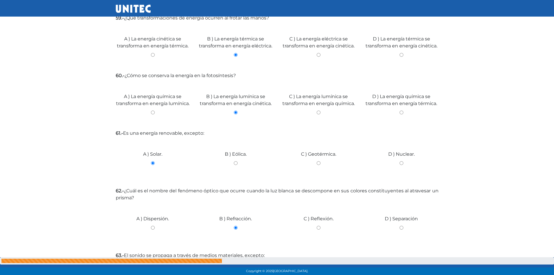
scroll to position [1788, 0]
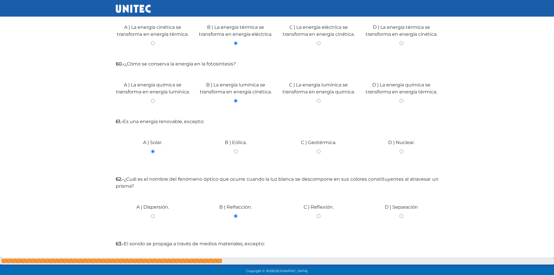
click at [319, 153] on input "C ) Geotérmica." at bounding box center [318, 151] width 74 height 4
radio input "true"
click at [401, 149] on input "D ) Nuclear." at bounding box center [401, 151] width 74 height 4
radio input "true"
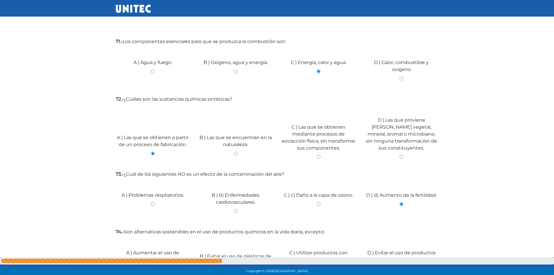
scroll to position [2501, 0]
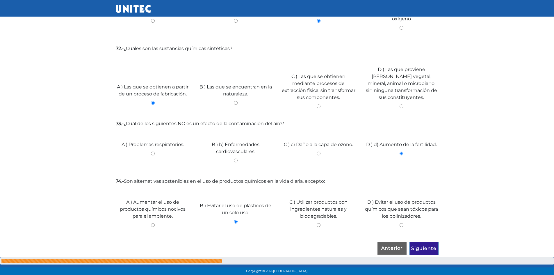
click at [429, 247] on input "Siguiente" at bounding box center [423, 247] width 29 height 13
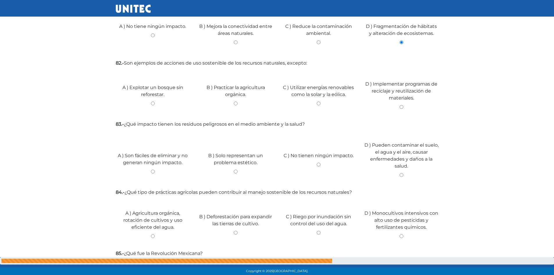
scroll to position [442, 0]
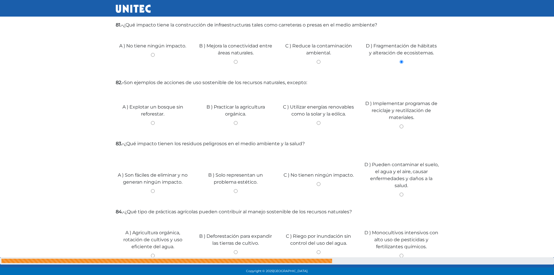
click at [313, 123] on input "C ) Utilizar energías renovables como la solar y la eólica." at bounding box center [318, 123] width 74 height 4
radio input "true"
click at [402, 196] on input "D ) Pueden contaminar el suelo, el agua y el aire, causar enfermedades y daños …" at bounding box center [401, 194] width 74 height 4
radio input "true"
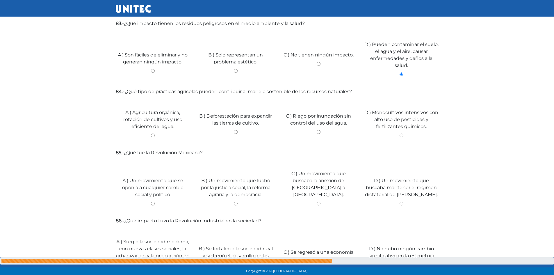
scroll to position [604, 0]
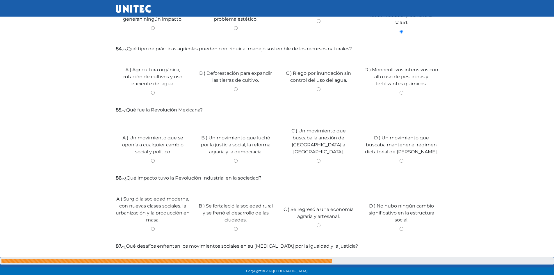
click at [237, 159] on input "B ) Un movimiento que luchó por la justicia social, la reforma agraria y la dem…" at bounding box center [235, 161] width 74 height 4
radio input "true"
click at [319, 87] on input "C ) Riego por inundación sin control del uso del agua." at bounding box center [318, 89] width 74 height 4
radio input "true"
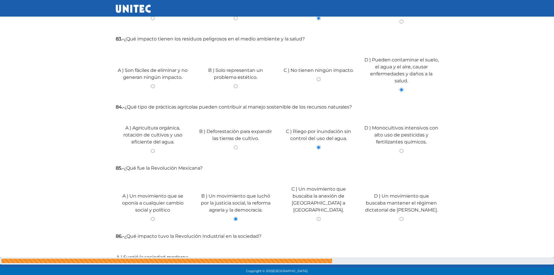
scroll to position [517, 0]
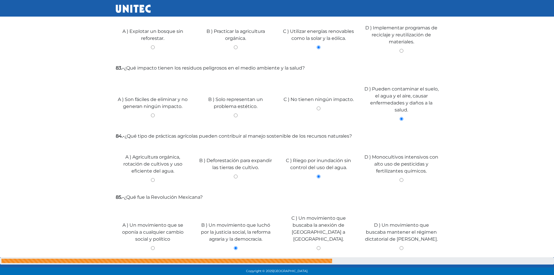
click at [400, 179] on input "D ) Monocultivos intensivos con alto uso de pesticidas y fertilizantes químicos." at bounding box center [401, 180] width 74 height 4
radio input "true"
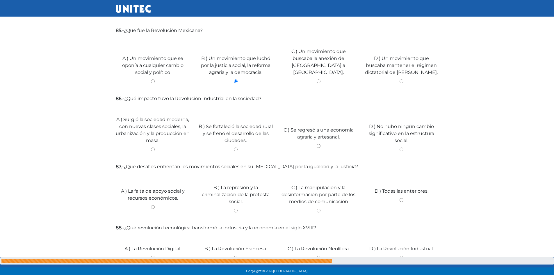
scroll to position [703, 0]
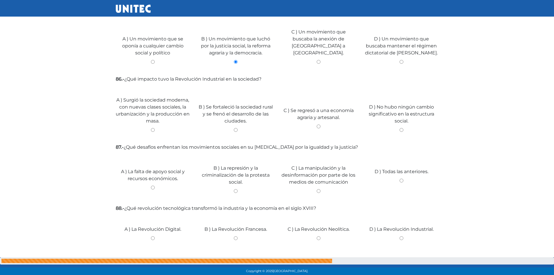
click at [319, 124] on input "C ) Se regresó a una economía agraria y artesanal." at bounding box center [318, 126] width 74 height 4
radio input "true"
click at [399, 178] on input "D ) Todas las anteriores." at bounding box center [401, 180] width 74 height 4
radio input "true"
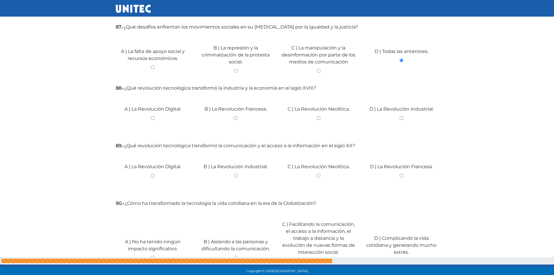
scroll to position [850, 0]
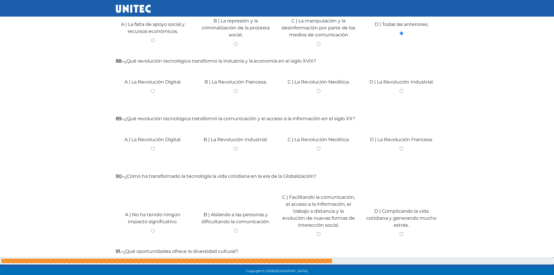
click at [236, 89] on input "B ) La Revolución Francesa." at bounding box center [235, 91] width 74 height 4
radio input "true"
click at [153, 146] on input "A ) La Revolución Digital." at bounding box center [153, 148] width 74 height 4
radio input "true"
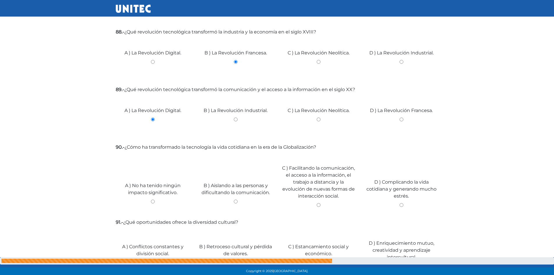
click at [319, 203] on input "C ) Facilitando la comunicación, el acceso a la información, el trabajo a dista…" at bounding box center [318, 205] width 74 height 4
radio input "true"
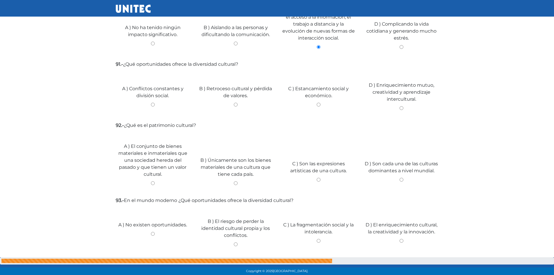
scroll to position [1058, 0]
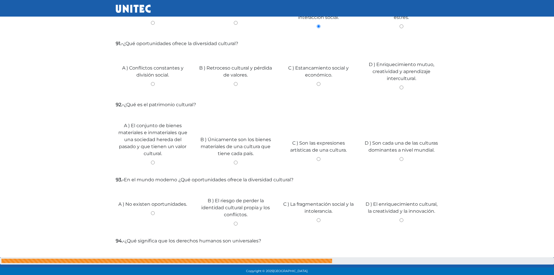
click at [318, 82] on input "C ) Estancamiento social y económico." at bounding box center [318, 84] width 74 height 4
radio input "true"
click at [317, 157] on input "C ) Son las expresiones artísticas de una cultura." at bounding box center [318, 159] width 74 height 4
radio input "true"
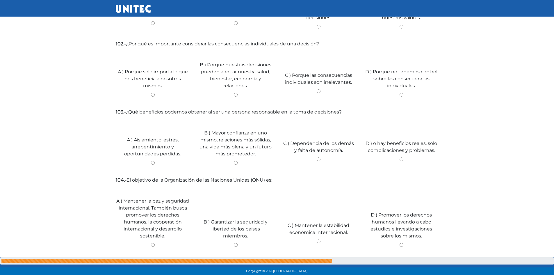
scroll to position [1804, 0]
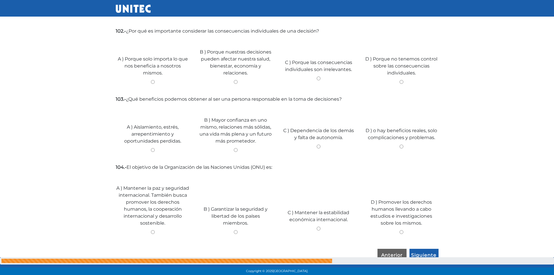
click at [153, 230] on input "A ) Mantener la paz y seguridad internacional. También busca promover los derec…" at bounding box center [153, 232] width 74 height 4
radio input "true"
click at [236, 148] on input "B ) Mayor confianza en uno mismo, relaciones más sólidas, una vida más plena y …" at bounding box center [235, 150] width 74 height 4
radio input "true"
click at [235, 80] on input "B ) Porque nuestras decisiones pueden afectar nuestra salud, bienestar, economí…" at bounding box center [235, 82] width 74 height 4
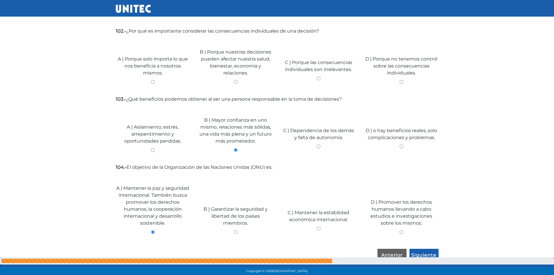
radio input "true"
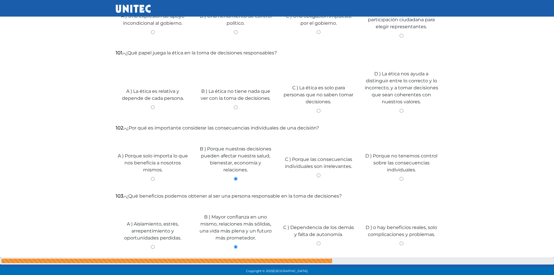
scroll to position [1692, 0]
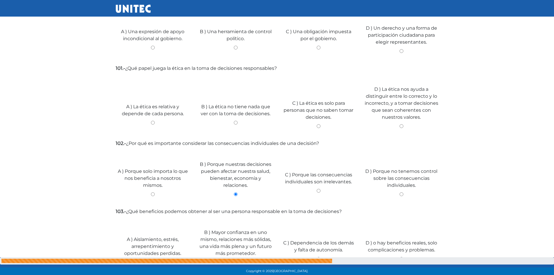
click at [401, 124] on input "D ) La ética nos ayuda a distinguir entre lo correcto y lo incorrecto, y a toma…" at bounding box center [401, 126] width 74 height 4
radio input "true"
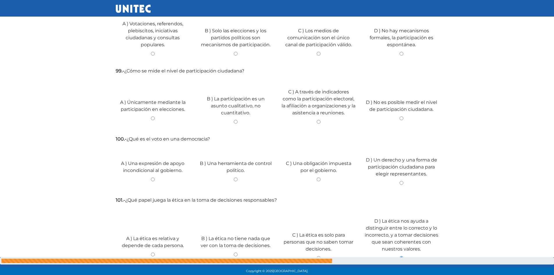
scroll to position [1545, 0]
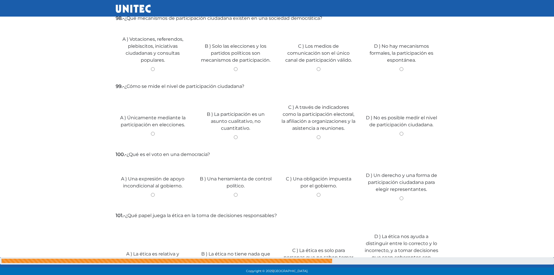
click at [401, 196] on input "D ) Un derecho y una forma de participación ciudadana para elegir representante…" at bounding box center [401, 198] width 74 height 4
radio input "true"
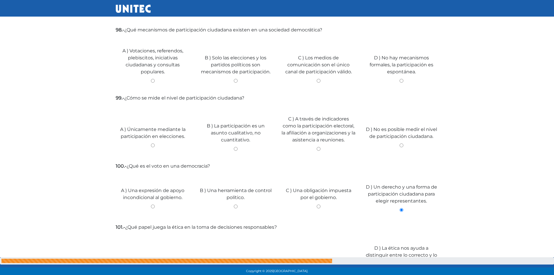
click at [318, 147] on input "C ) A través de indicadores como la participación electoral, la afiliación a or…" at bounding box center [318, 149] width 74 height 4
radio input "true"
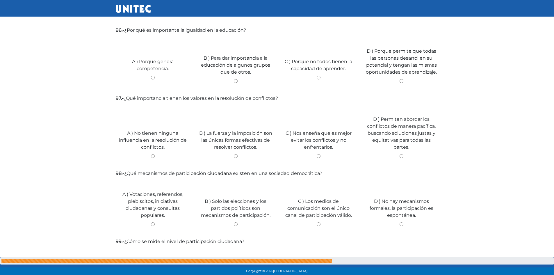
scroll to position [1382, 0]
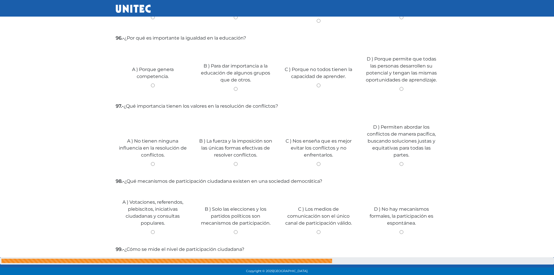
click at [400, 87] on input "D ) Porque permite que todas las personas desarrollen su potencial y tengan las…" at bounding box center [401, 89] width 74 height 4
radio input "true"
click at [399, 153] on div "D ) Permiten abordar los conflictos de manera pacífica, buscando soluciones jus…" at bounding box center [401, 142] width 83 height 61
click at [150, 230] on input "A ) Votaciones, referendos, plebiscitos, iniciativas ciudadanas y consultas pop…" at bounding box center [153, 232] width 74 height 4
radio input "true"
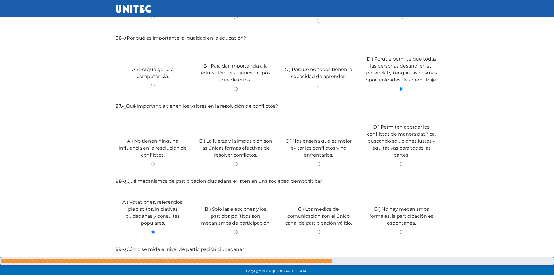
click at [400, 162] on input "D ) Permiten abordar los conflictos de manera pacífica, buscando soluciones jus…" at bounding box center [401, 164] width 74 height 4
radio input "true"
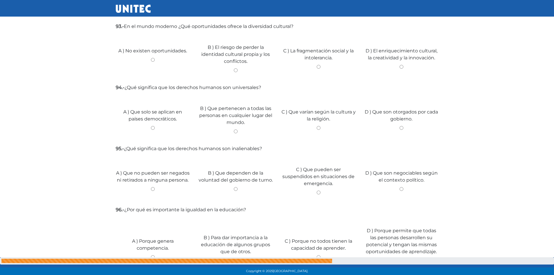
scroll to position [1179, 0]
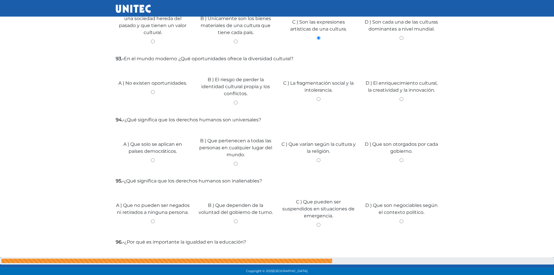
click at [318, 97] on input "C ) La fragmentación social y la intolerancia." at bounding box center [318, 99] width 74 height 4
radio input "true"
click at [236, 162] on input "B ) Que pertenecen a todas las personas en cualquier lugar del mundo." at bounding box center [235, 164] width 74 height 4
radio input "true"
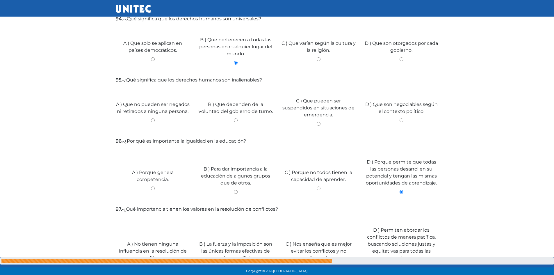
scroll to position [1284, 0]
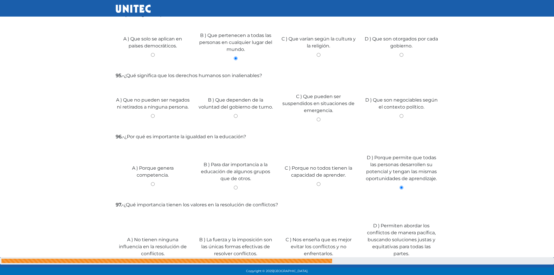
click at [151, 114] on input "A ) Que no pueden ser negados ni retirados a ninguna persona." at bounding box center [153, 116] width 74 height 4
radio input "true"
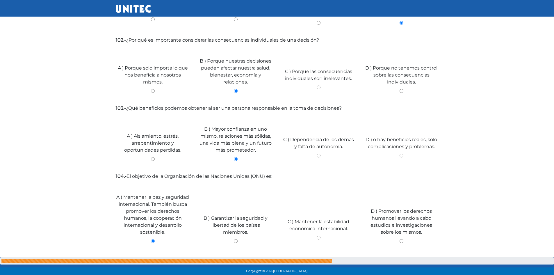
scroll to position [1804, 0]
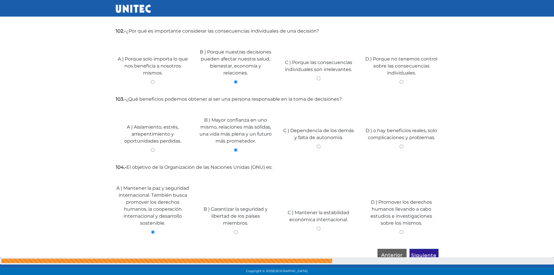
click at [419, 248] on input "Siguiente" at bounding box center [423, 254] width 29 height 13
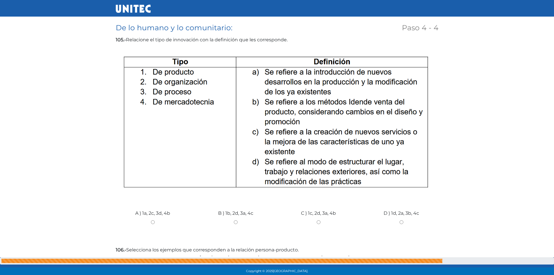
scroll to position [69, 0]
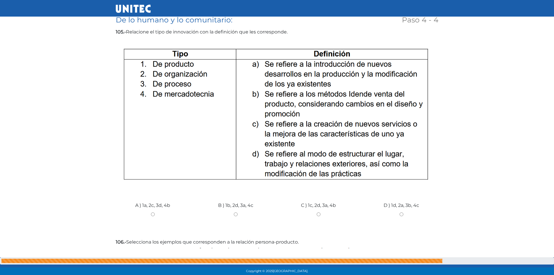
click at [402, 214] on input "D ) 1d, 2a, 3b, 4c" at bounding box center [401, 214] width 74 height 4
radio input "true"
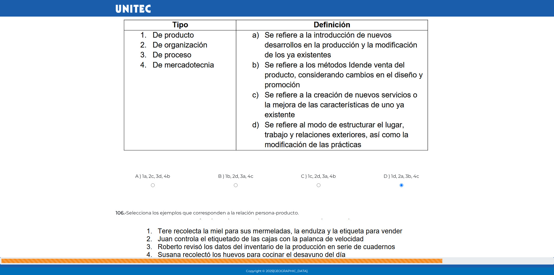
click at [152, 185] on input "A ) 1a, 2c, 3d, 4b" at bounding box center [153, 185] width 74 height 4
radio input "true"
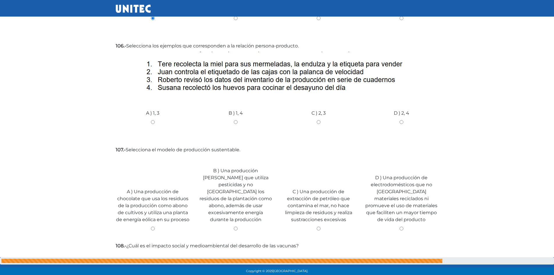
scroll to position [276, 0]
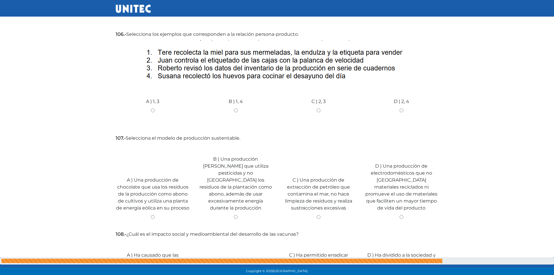
click at [318, 111] on input "C ) 2, 3" at bounding box center [318, 110] width 74 height 4
radio input "true"
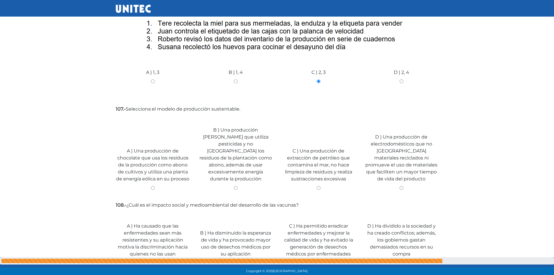
scroll to position [334, 0]
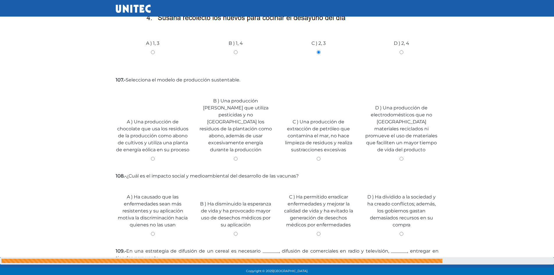
click at [153, 157] on input "A ) Una producción de chocolate que usa los residuos de la producción como abon…" at bounding box center [153, 159] width 74 height 4
radio input "true"
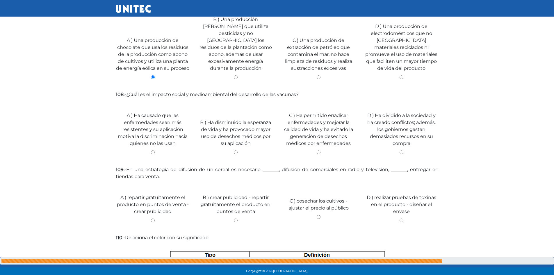
scroll to position [427, 0]
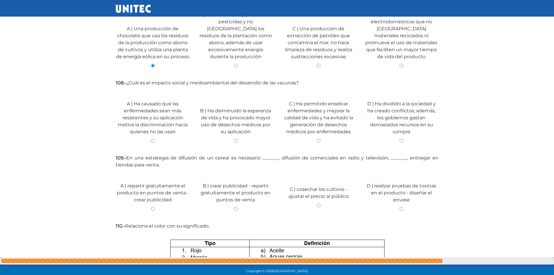
click at [320, 139] on input "C ) Ha permitido erradicar enfermedades y mejorar la calidad de vida y ha evita…" at bounding box center [318, 141] width 74 height 4
radio input "true"
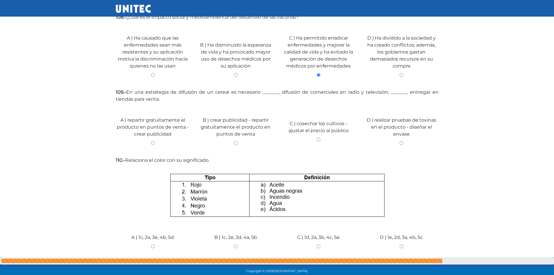
scroll to position [504, 0]
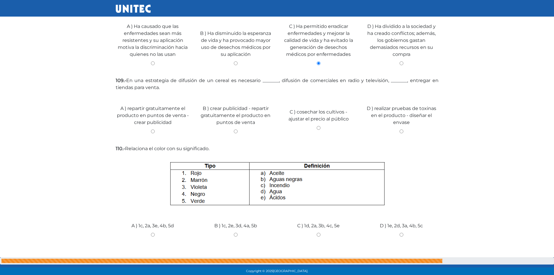
click at [233, 129] on input "B ) crear publicidad - repartir gratuitamente el producto en puntos de venta" at bounding box center [235, 131] width 74 height 4
radio input "true"
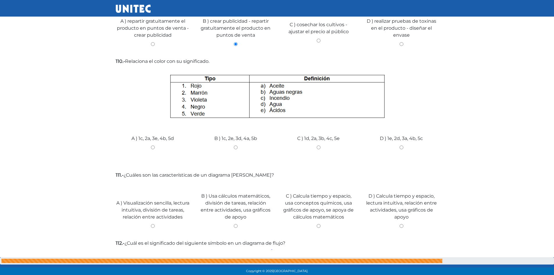
scroll to position [600, 0]
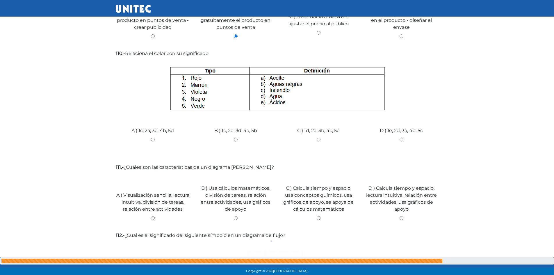
click at [233, 137] on input "B ) 1c, 2e, 3d, 4a, 5b" at bounding box center [235, 139] width 74 height 4
radio input "true"
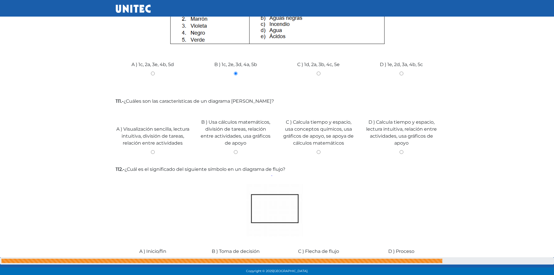
scroll to position [696, 0]
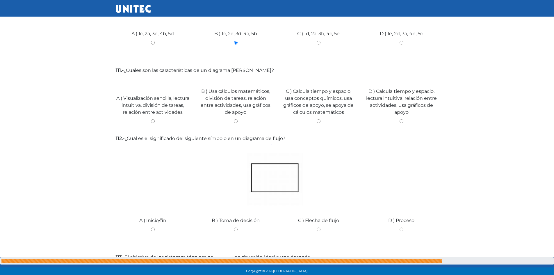
click at [551, 269] on div "Copyright © 2025 Universidad Tecnológica de México." at bounding box center [277, 271] width 554 height 8
click at [152, 119] on input "A ) Visualización sencilla, lectura intuitiva, división de tareas, relación ent…" at bounding box center [153, 121] width 74 height 4
radio input "true"
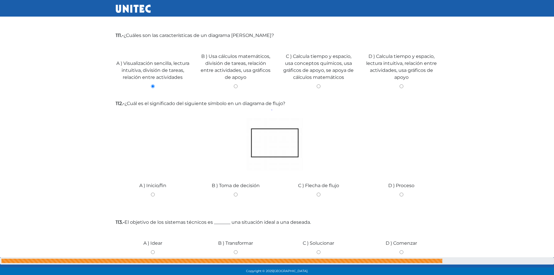
scroll to position [743, 0]
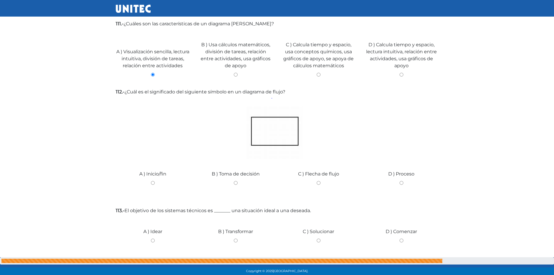
click at [153, 181] on input "A ) Inicio/fin" at bounding box center [153, 183] width 74 height 4
radio input "true"
click at [399, 238] on input "D ) Comenzar" at bounding box center [401, 240] width 74 height 4
radio input "true"
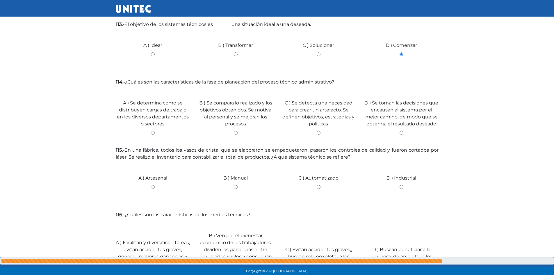
scroll to position [940, 0]
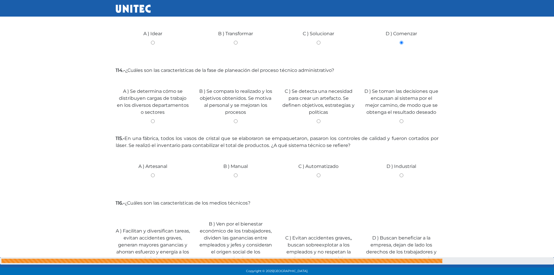
click at [318, 119] on input "C ) Se detecta una necesidad para crear un artefacto. Se definen objetivos, est…" at bounding box center [318, 121] width 74 height 4
radio input "true"
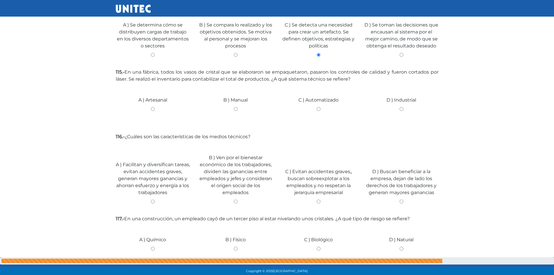
scroll to position [1022, 0]
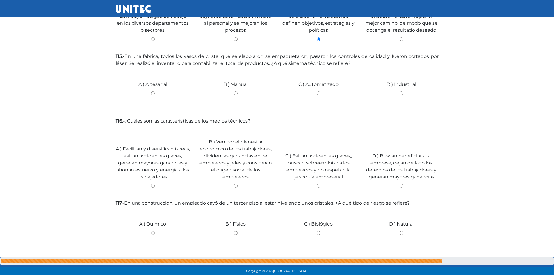
click at [319, 91] on input "C ) Automatizado" at bounding box center [318, 93] width 74 height 4
radio input "true"
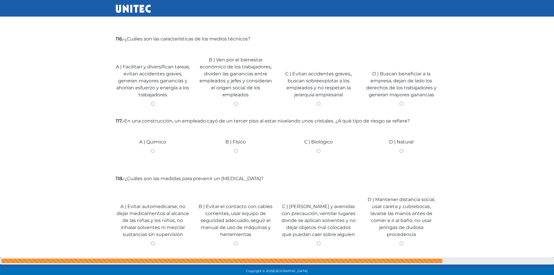
scroll to position [1102, 0]
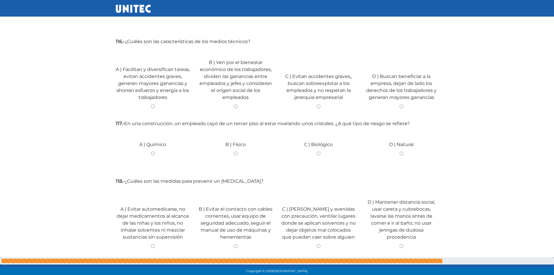
click at [402, 104] on input "D ) Buscan beneficiar a la empresa, dejan de lado los derechos de los trabajado…" at bounding box center [401, 106] width 74 height 4
radio input "true"
drag, startPoint x: 235, startPoint y: 140, endPoint x: 235, endPoint y: 143, distance: 3.6
click at [235, 143] on div "B ) Físico" at bounding box center [235, 151] width 83 height 44
click at [235, 151] on input "B ) Físico" at bounding box center [235, 153] width 74 height 4
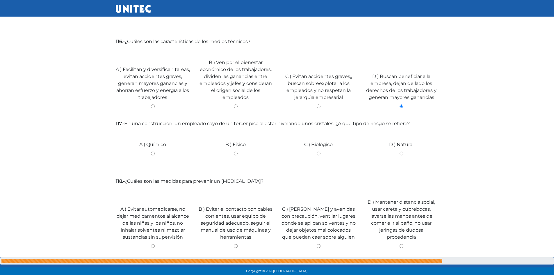
radio input "true"
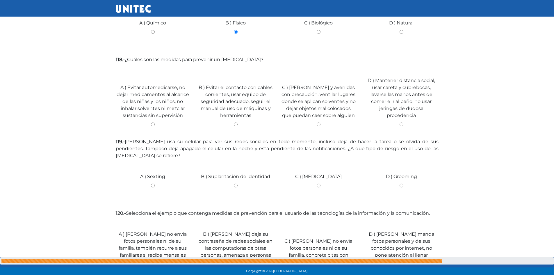
scroll to position [1239, 0]
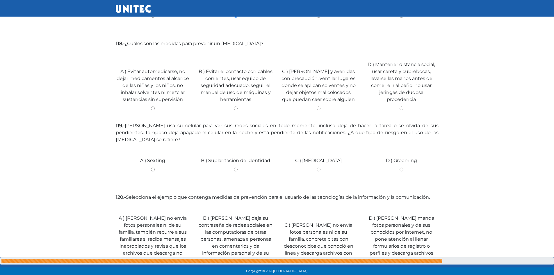
click at [317, 106] on input "C ) Cruzar calles y avenidas con precaución, ventilar lugares donde se aplican …" at bounding box center [318, 108] width 74 height 4
radio input "true"
click at [319, 167] on input "C ) Ciberadicción" at bounding box center [318, 169] width 74 height 4
radio input "true"
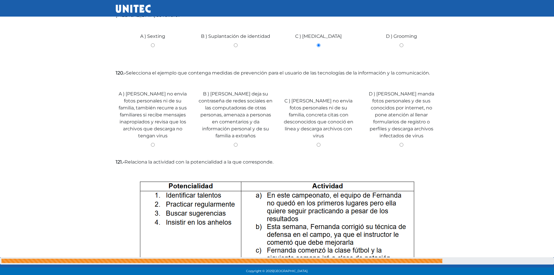
scroll to position [1382, 0]
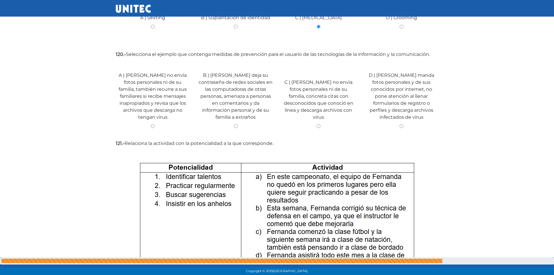
click at [151, 103] on div "A ) Ricardo no envìa fotos personales ni de su familia, también recurre a sus f…" at bounding box center [152, 97] width 83 height 75
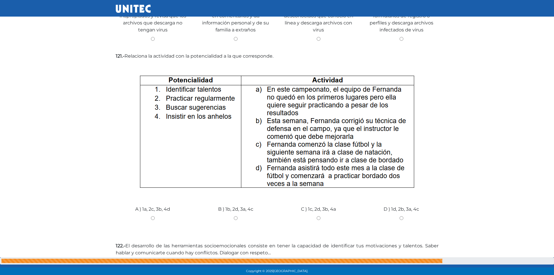
scroll to position [1474, 0]
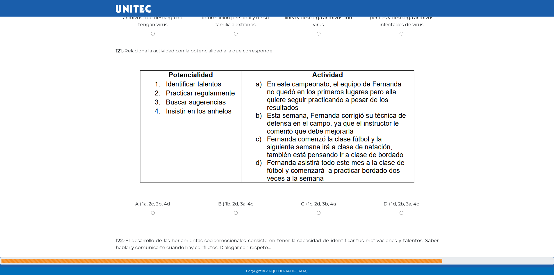
click at [320, 211] on input "C ) 1c, 2d, 3b, 4a" at bounding box center [318, 213] width 74 height 4
radio input "true"
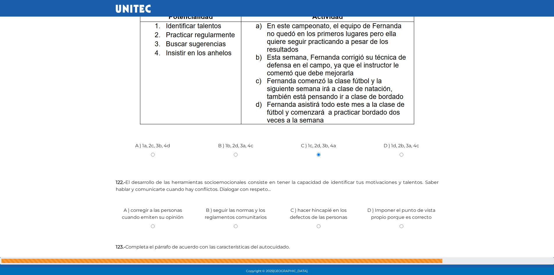
scroll to position [1561, 0]
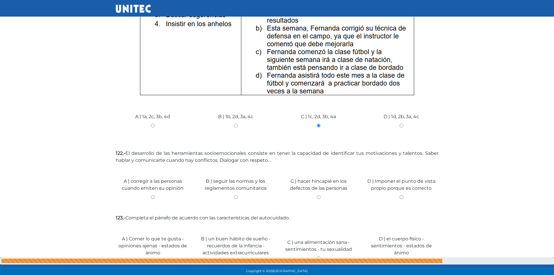
click at [237, 195] on input "B ) seguir las normas y los reglamentos comunitarios" at bounding box center [235, 197] width 74 height 4
radio input "true"
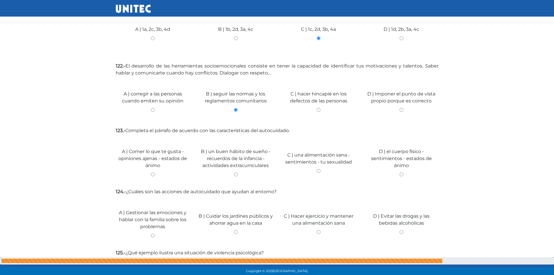
scroll to position [1678, 0]
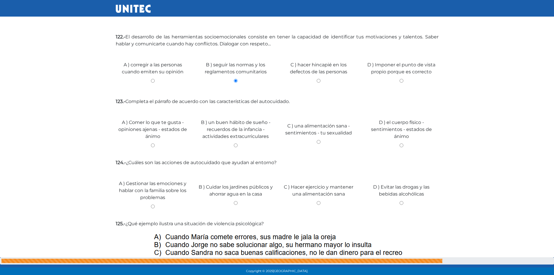
click at [400, 122] on div "D ) el cuerpo físico - sentimientos - estados de ánimo" at bounding box center [401, 130] width 83 height 47
click at [152, 204] on input "A ) Gestionar las emociones y hablar con la familia sobre los problemas" at bounding box center [153, 206] width 74 height 4
radio input "true"
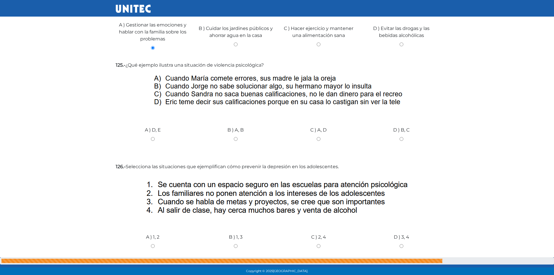
scroll to position [1839, 0]
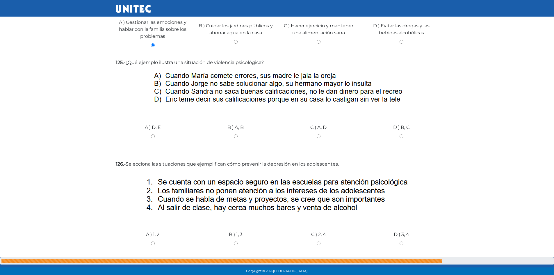
click at [400, 134] on input "D ) B, C" at bounding box center [401, 136] width 74 height 4
radio input "true"
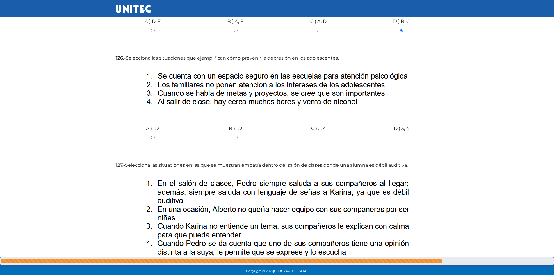
scroll to position [1950, 0]
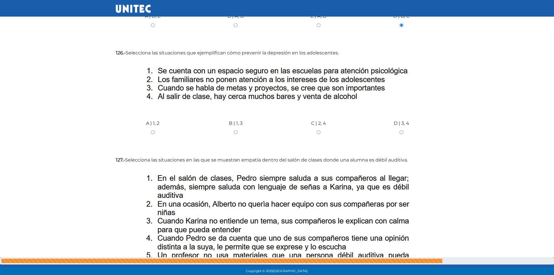
click at [234, 113] on div "B ) 1, 3" at bounding box center [235, 130] width 83 height 44
click at [235, 130] on input "B ) 1, 3" at bounding box center [235, 132] width 74 height 4
radio input "true"
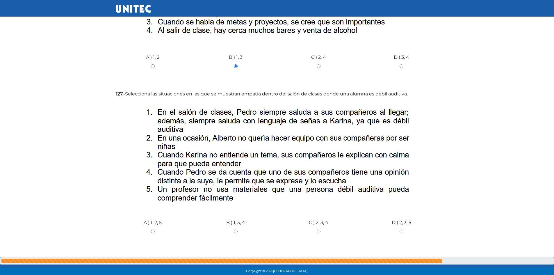
scroll to position [2043, 0]
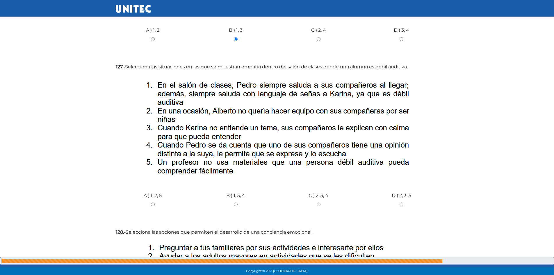
click at [235, 202] on input "B ) 1, 3, 4" at bounding box center [235, 204] width 74 height 4
radio input "true"
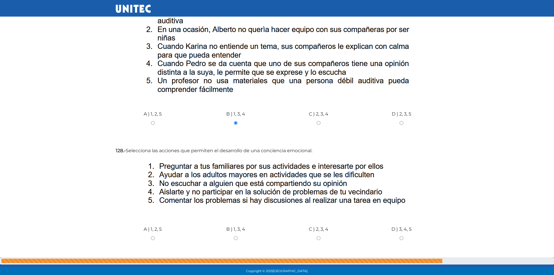
scroll to position [2127, 0]
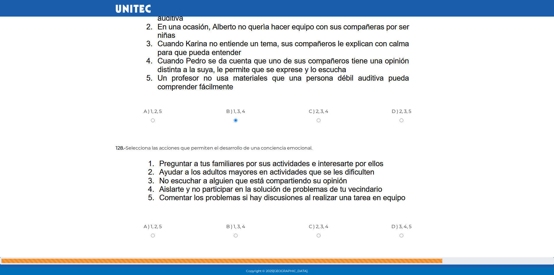
click at [151, 233] on input "A ) 1, 2, 5" at bounding box center [153, 235] width 74 height 4
radio input "true"
click at [437, 262] on input "Siguiente" at bounding box center [423, 268] width 29 height 13
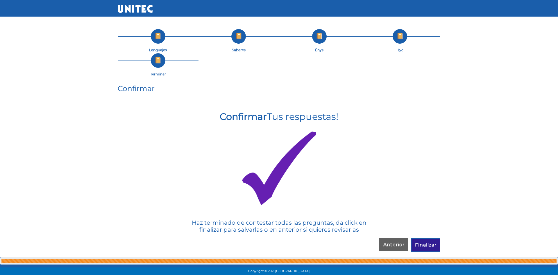
click at [428, 242] on input "Finalizar" at bounding box center [425, 244] width 29 height 13
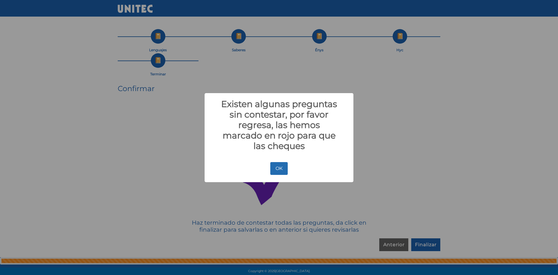
click at [277, 168] on button "OK" at bounding box center [278, 168] width 17 height 13
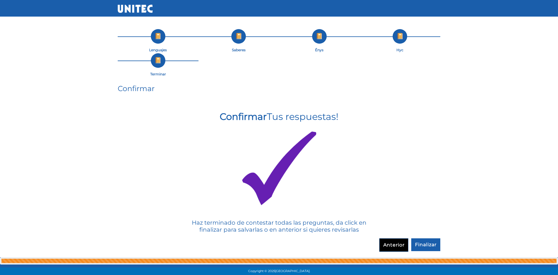
click at [382, 245] on input "Anterior" at bounding box center [393, 244] width 29 height 13
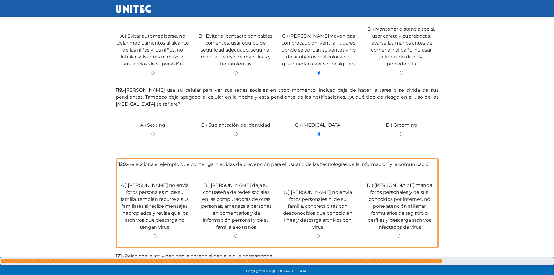
scroll to position [1286, 0]
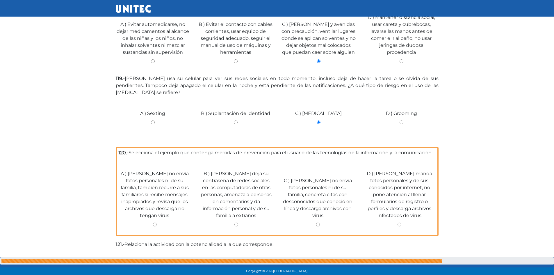
click at [153, 222] on input "A ) Ricardo no envìa fotos personales ni de su familia, también recurre a sus f…" at bounding box center [154, 224] width 73 height 4
radio input "true"
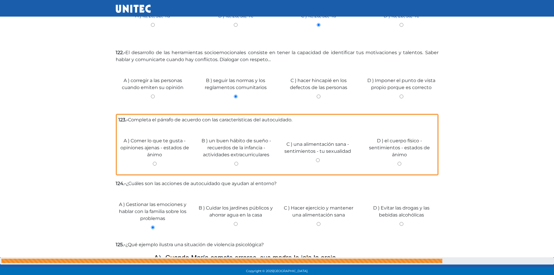
scroll to position [1677, 0]
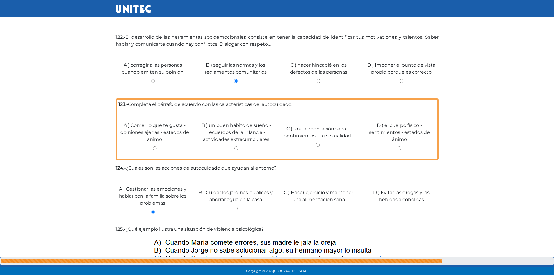
click at [398, 146] on input "D ) el cuerpo físico - sentimientos - estados de ánimo" at bounding box center [399, 148] width 73 height 4
radio input "true"
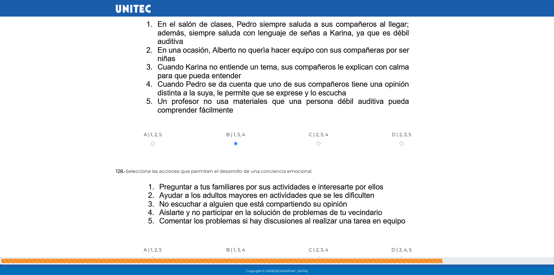
scroll to position [2127, 0]
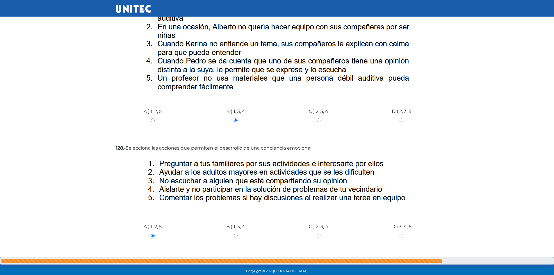
click at [425, 262] on input "Siguiente" at bounding box center [423, 268] width 29 height 13
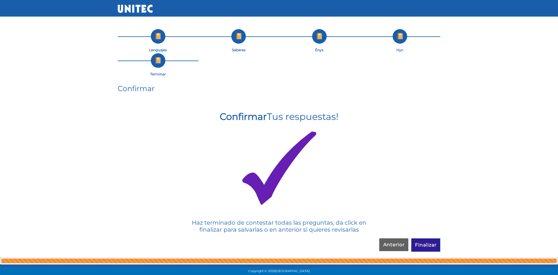
click at [419, 244] on input "Finalizar" at bounding box center [425, 244] width 29 height 13
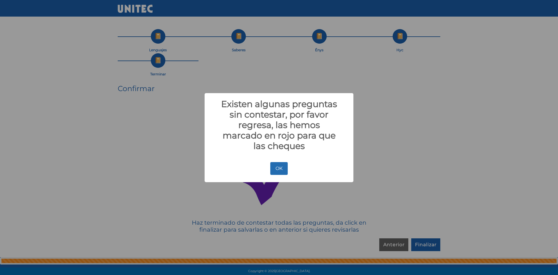
click at [276, 168] on button "OK" at bounding box center [278, 168] width 17 height 13
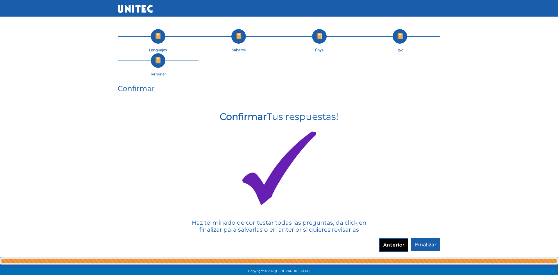
click at [386, 241] on input "Anterior" at bounding box center [393, 244] width 29 height 13
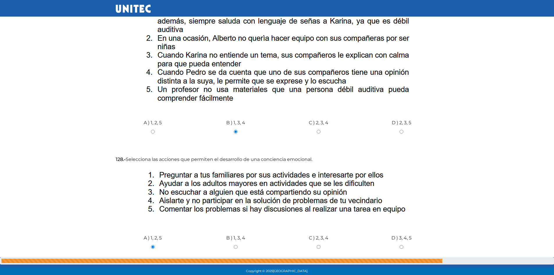
scroll to position [2127, 0]
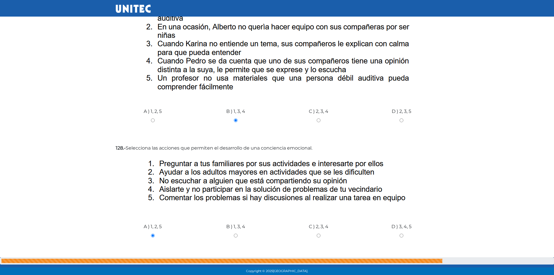
click at [398, 262] on input "Anterior" at bounding box center [391, 268] width 29 height 13
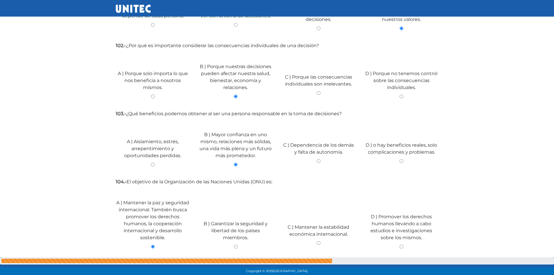
scroll to position [1804, 0]
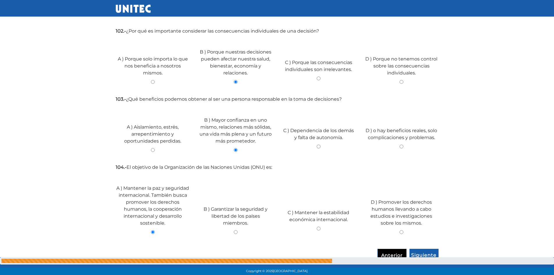
click at [394, 248] on input "Anterior" at bounding box center [391, 254] width 29 height 13
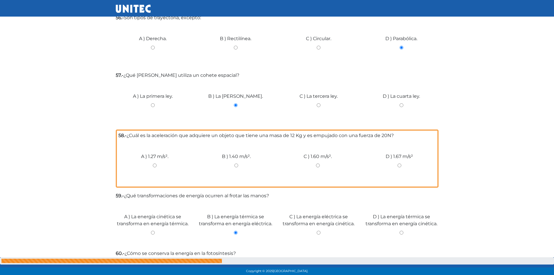
scroll to position [1623, 0]
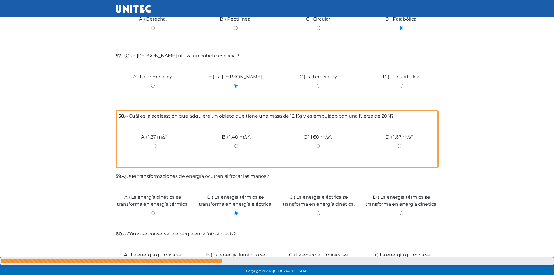
click at [400, 144] on input "D ) 1.67 m/s²" at bounding box center [399, 146] width 73 height 4
radio input "true"
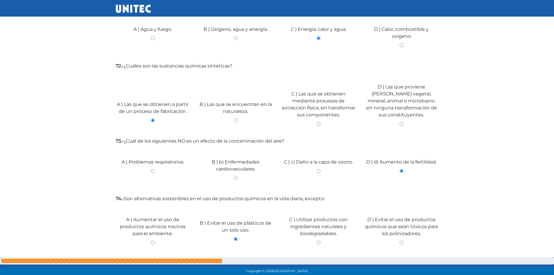
scroll to position [2501, 0]
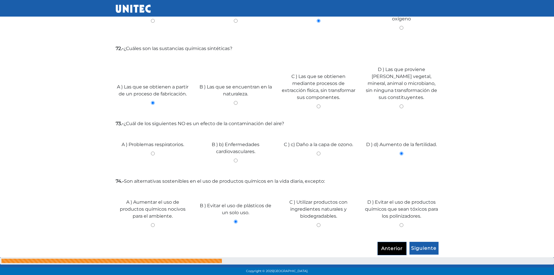
click at [403, 251] on input "Anterior" at bounding box center [391, 247] width 29 height 13
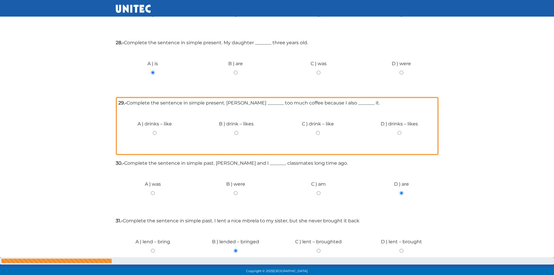
scroll to position [3924, 0]
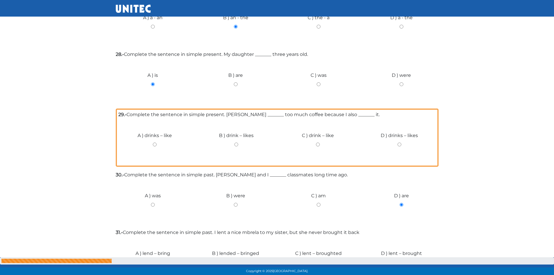
click at [154, 142] on input "A ) drinks – like" at bounding box center [154, 144] width 73 height 4
radio input "true"
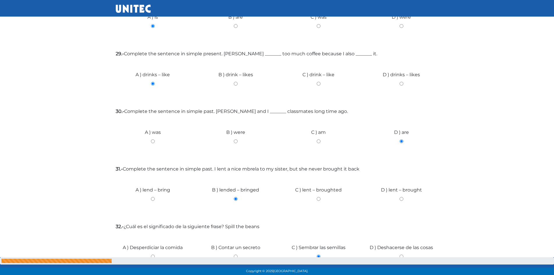
scroll to position [3996, 0]
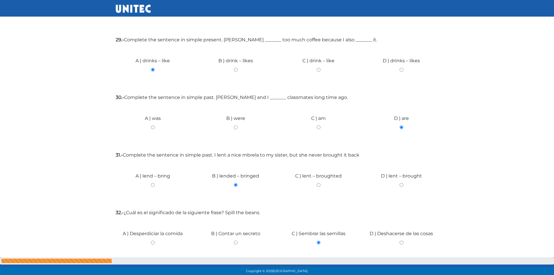
click at [421, 269] on input "Siguiente" at bounding box center [423, 275] width 29 height 13
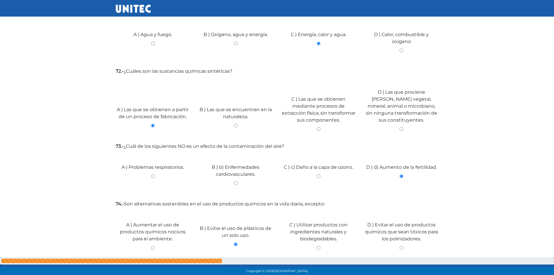
scroll to position [2501, 0]
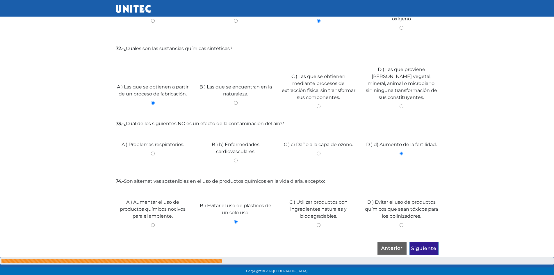
drag, startPoint x: 419, startPoint y: 248, endPoint x: 418, endPoint y: 244, distance: 3.3
click at [420, 248] on input "Siguiente" at bounding box center [423, 247] width 29 height 13
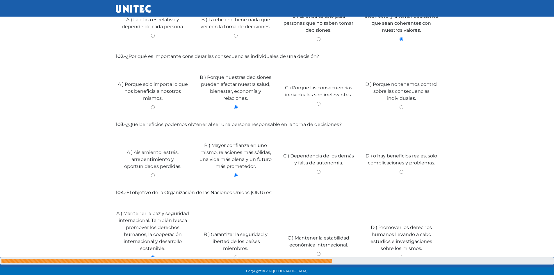
scroll to position [1804, 0]
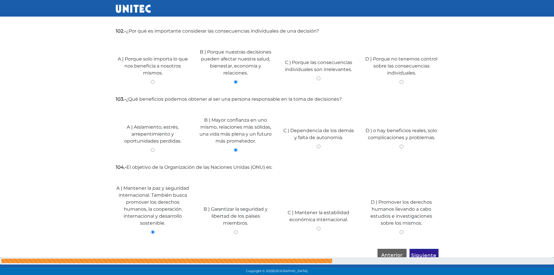
click at [425, 248] on input "Siguiente" at bounding box center [423, 254] width 29 height 13
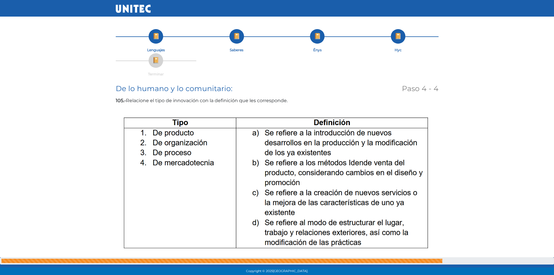
scroll to position [2127, 0]
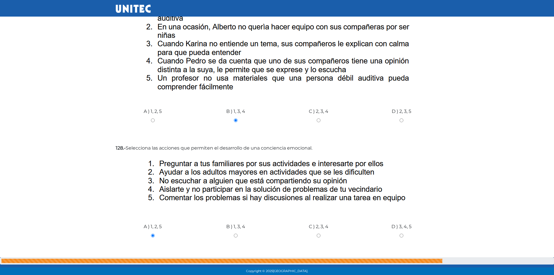
click at [430, 262] on input "Siguiente" at bounding box center [423, 268] width 29 height 13
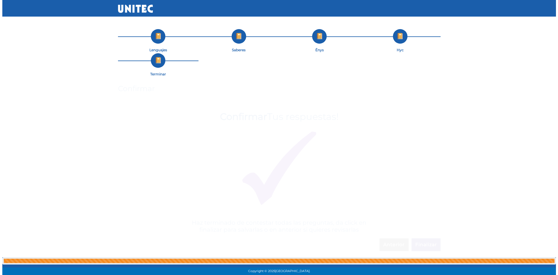
scroll to position [0, 0]
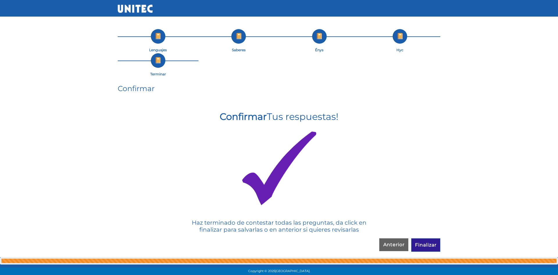
click at [434, 247] on input "Finalizar" at bounding box center [425, 244] width 29 height 13
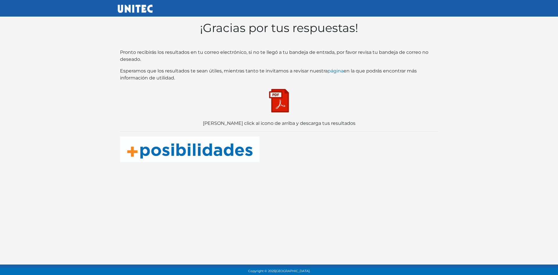
click at [279, 108] on img at bounding box center [278, 100] width 29 height 29
